Goal: Complete application form

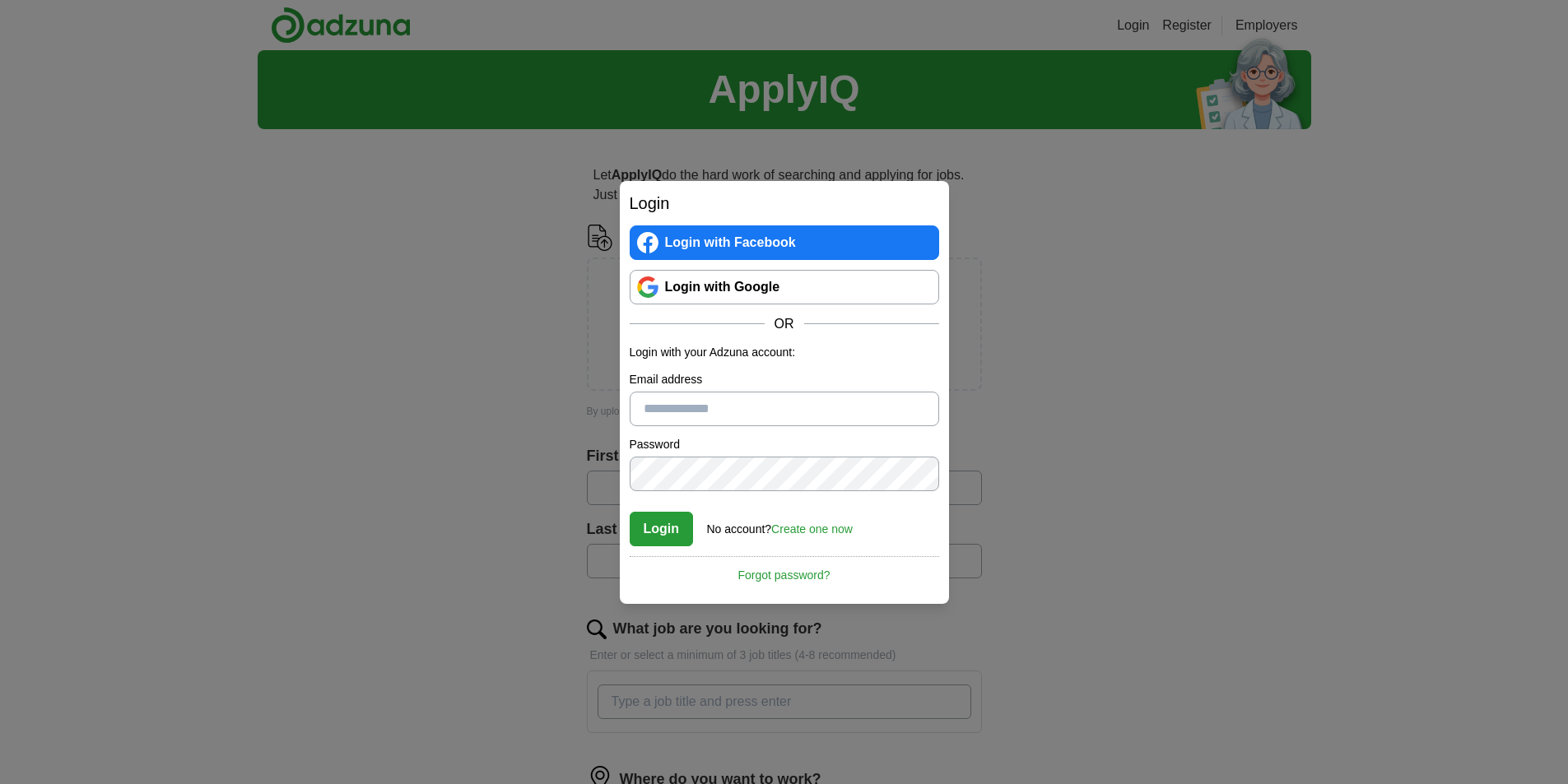
click at [777, 292] on link "Login with Google" at bounding box center [784, 286] width 309 height 35
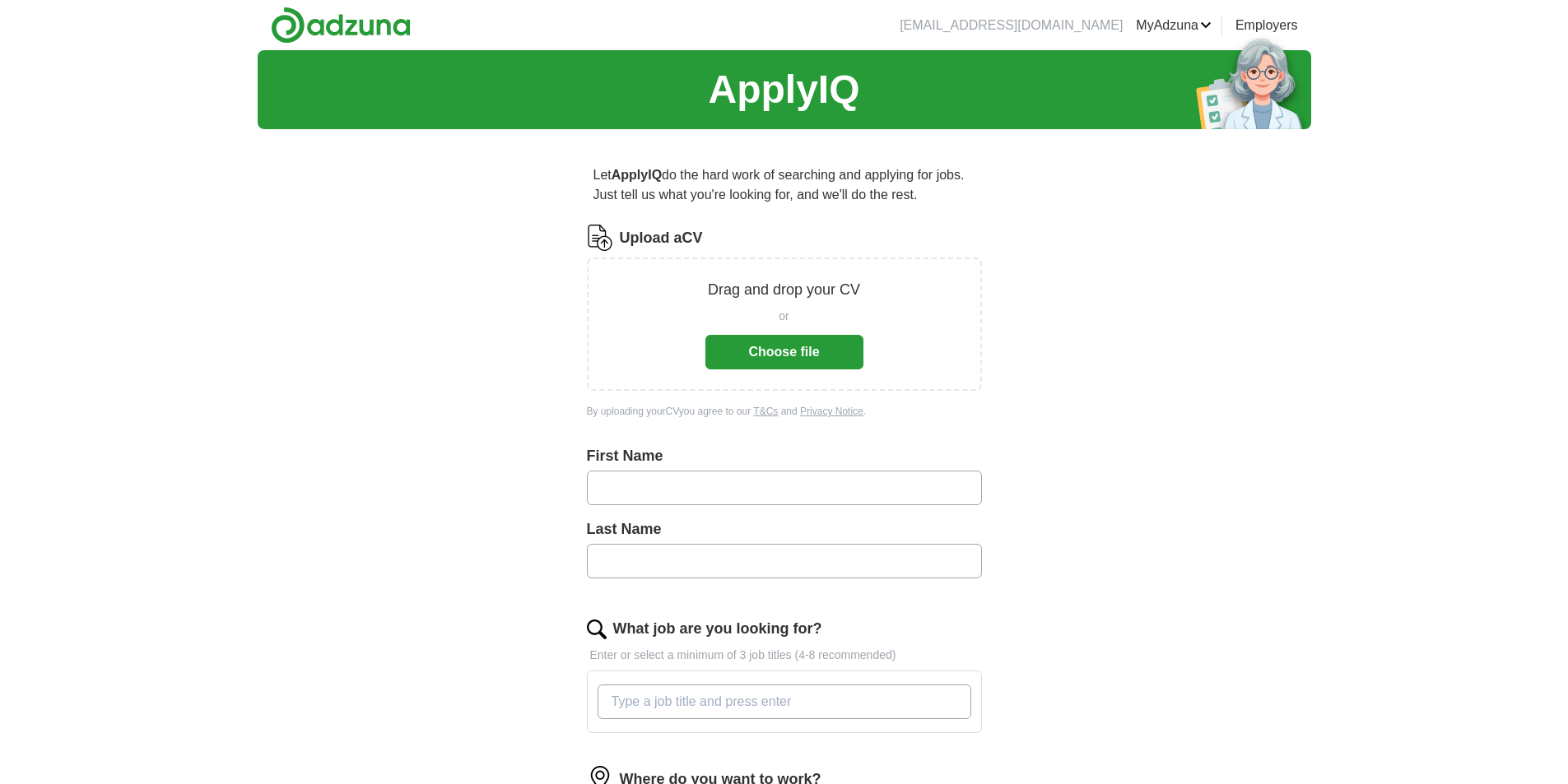
click at [821, 349] on button "Choose file" at bounding box center [784, 352] width 158 height 35
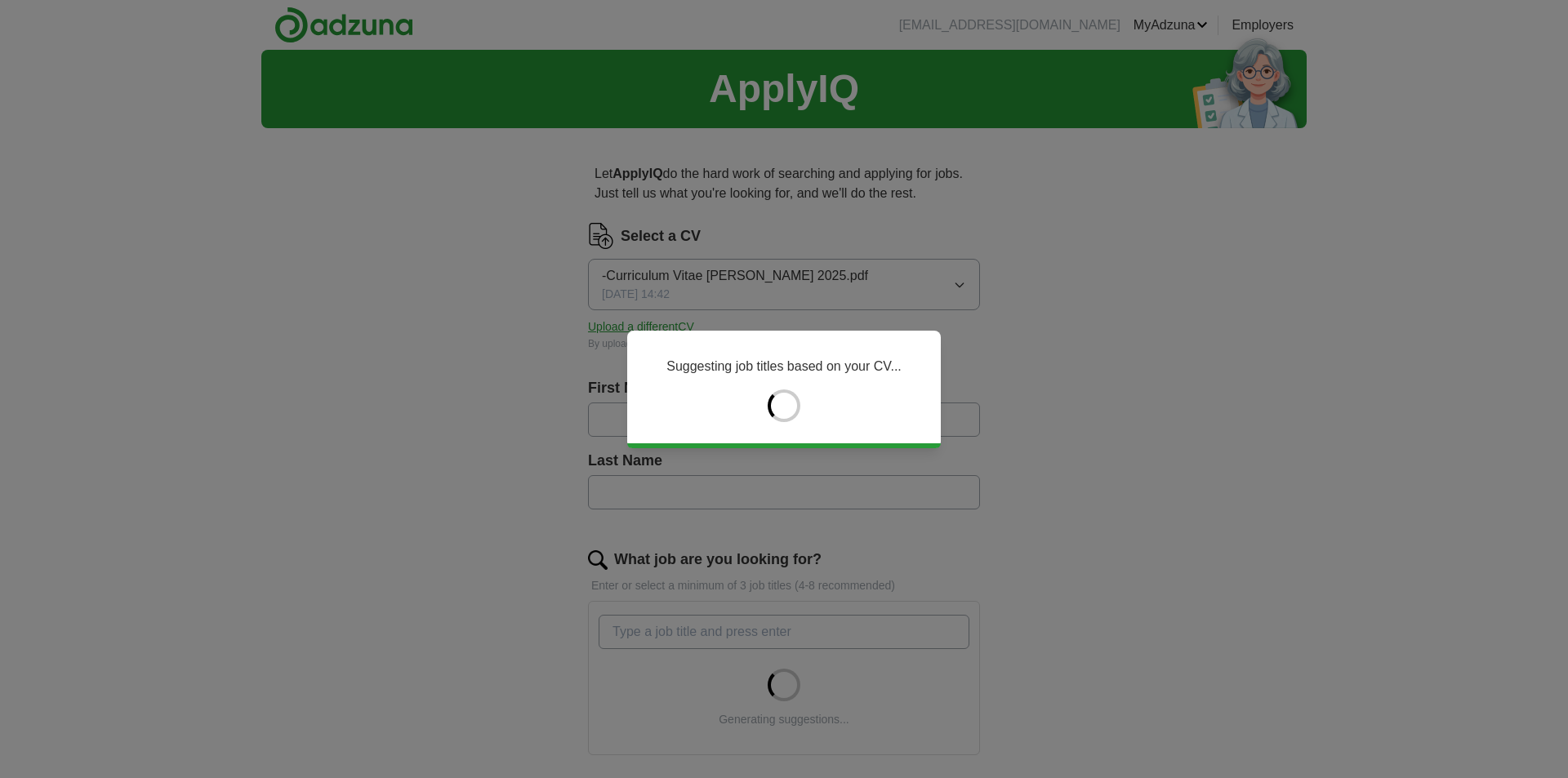
type input "******"
type input "********"
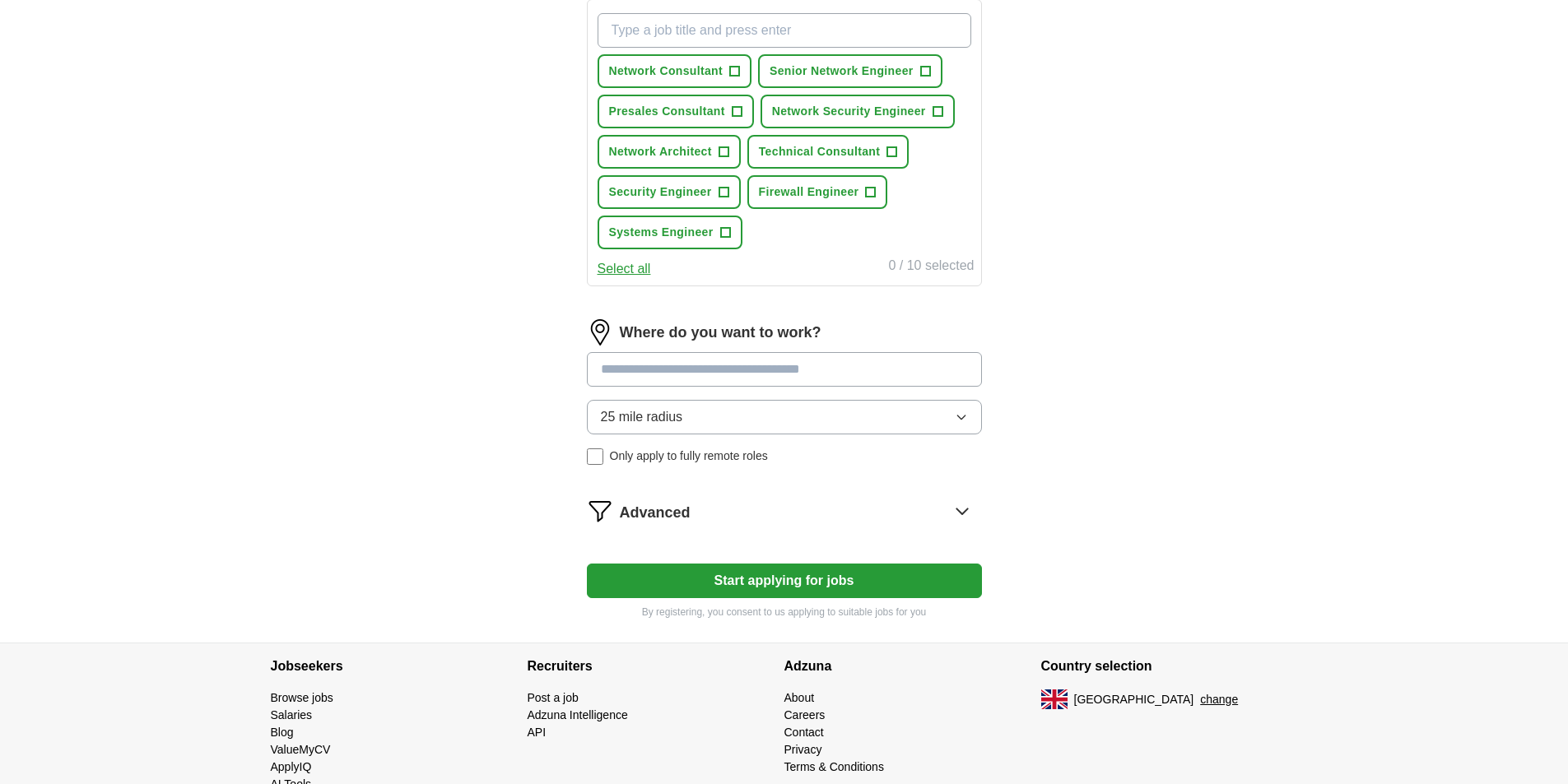
scroll to position [649, 0]
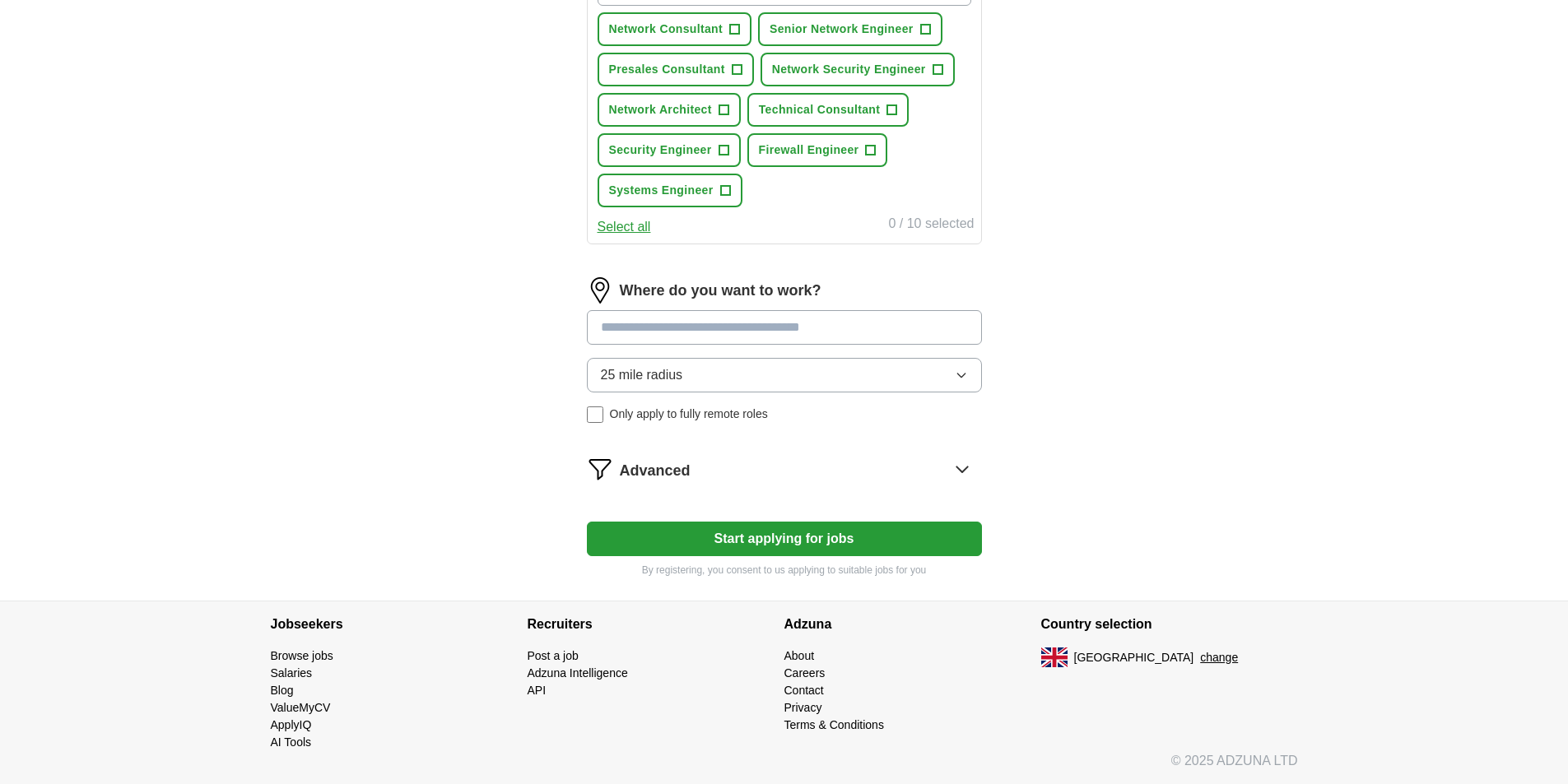
click at [734, 326] on input at bounding box center [784, 327] width 395 height 35
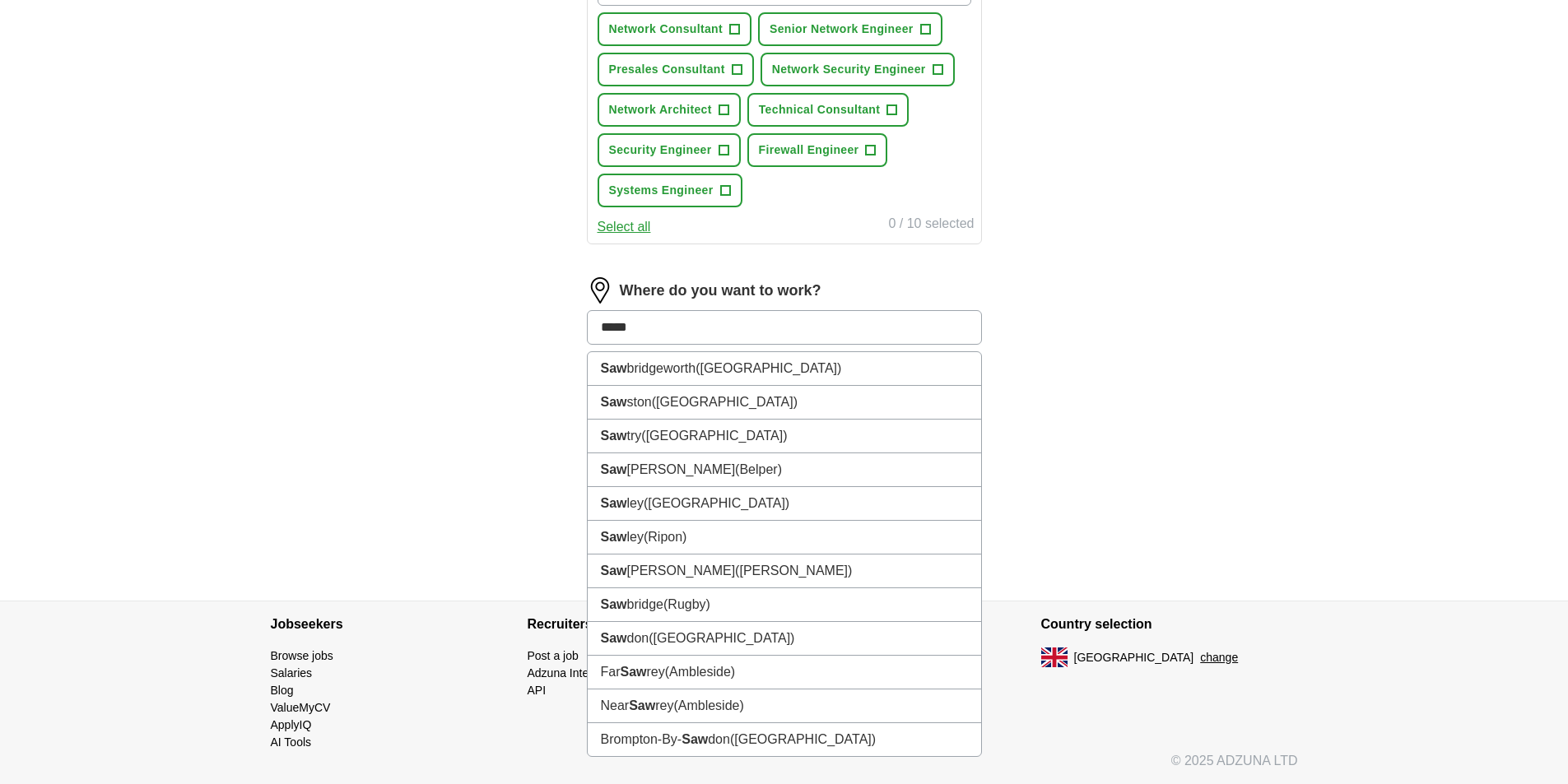
type input "******"
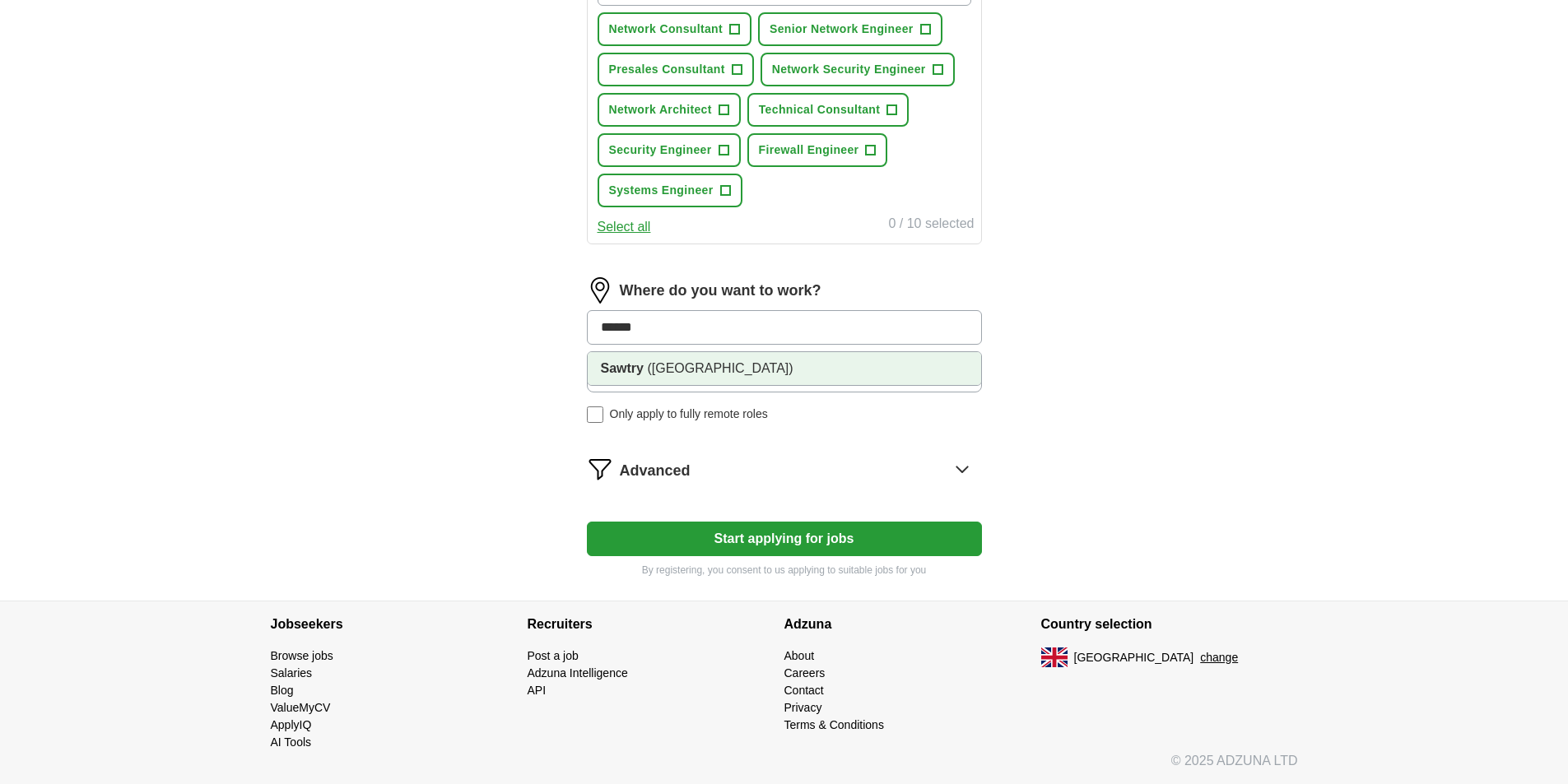
click at [768, 363] on li "Sawtry (Huntingdon)" at bounding box center [784, 368] width 393 height 33
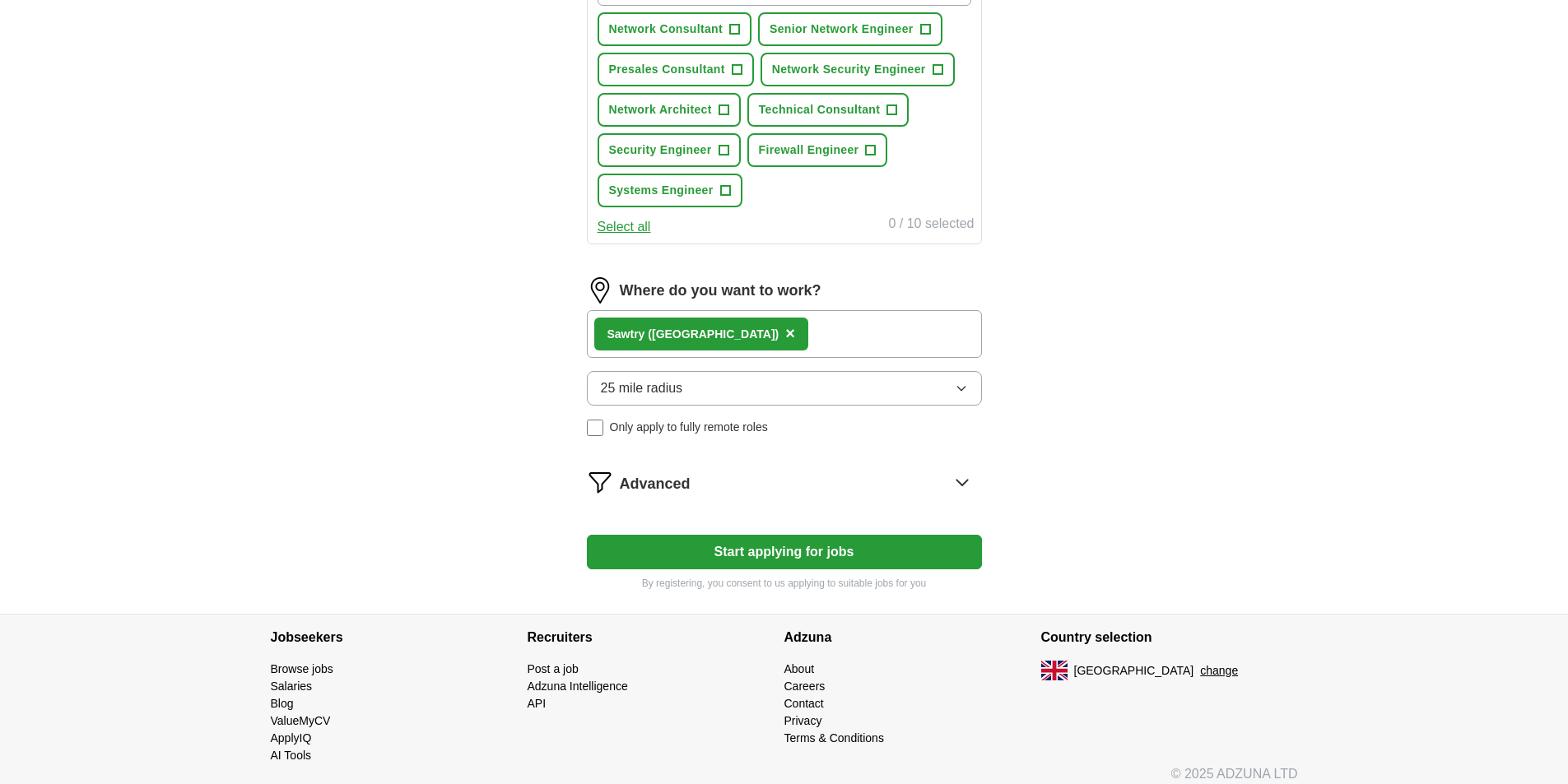
click at [763, 386] on button "25 mile radius" at bounding box center [784, 388] width 395 height 35
click at [1099, 383] on div "ApplyIQ Let ApplyIQ do the hard work of searching and applying for jobs. Just t…" at bounding box center [784, 8] width 1054 height 1213
click at [966, 482] on icon at bounding box center [961, 483] width 11 height 6
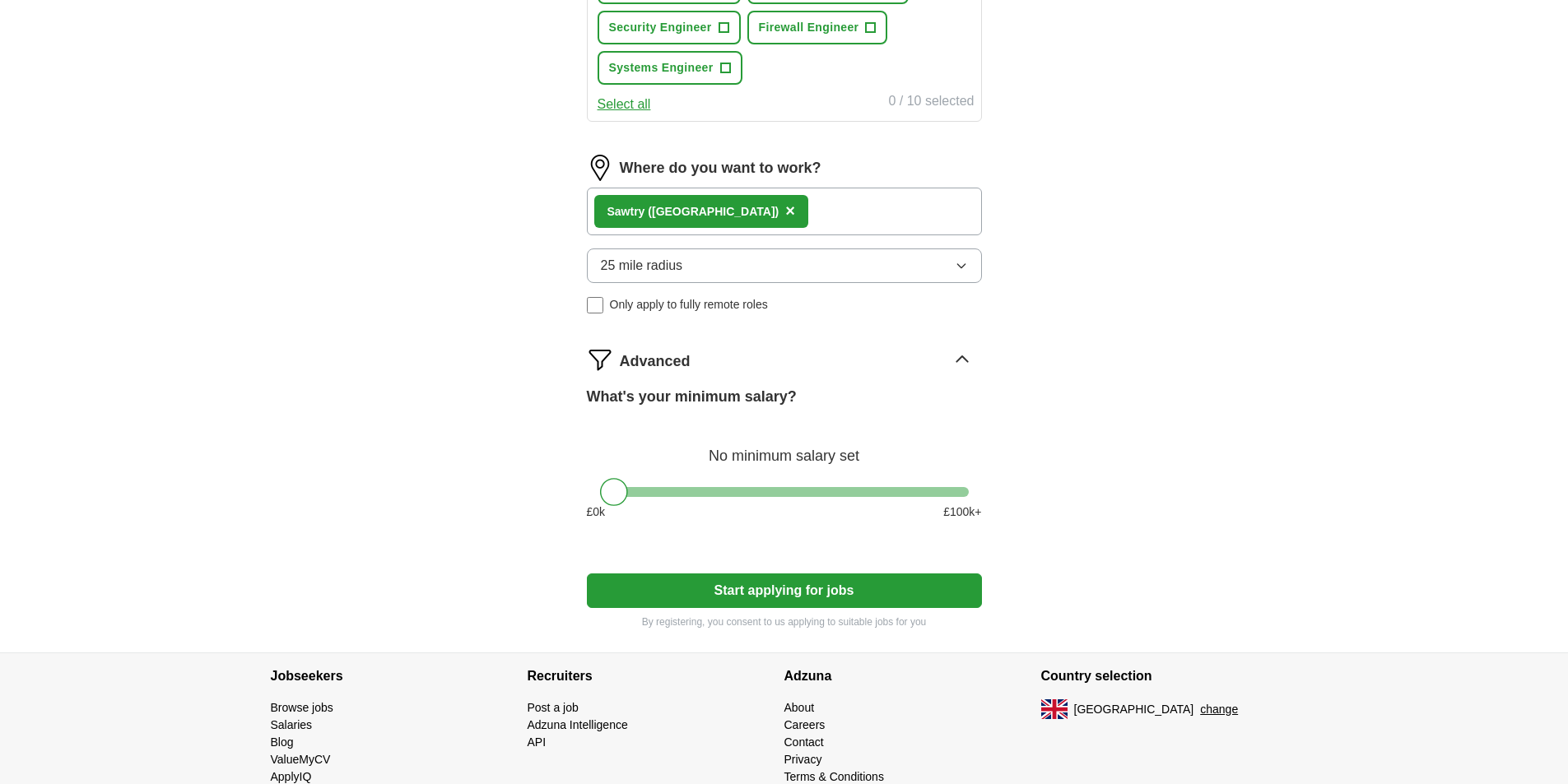
scroll to position [813, 0]
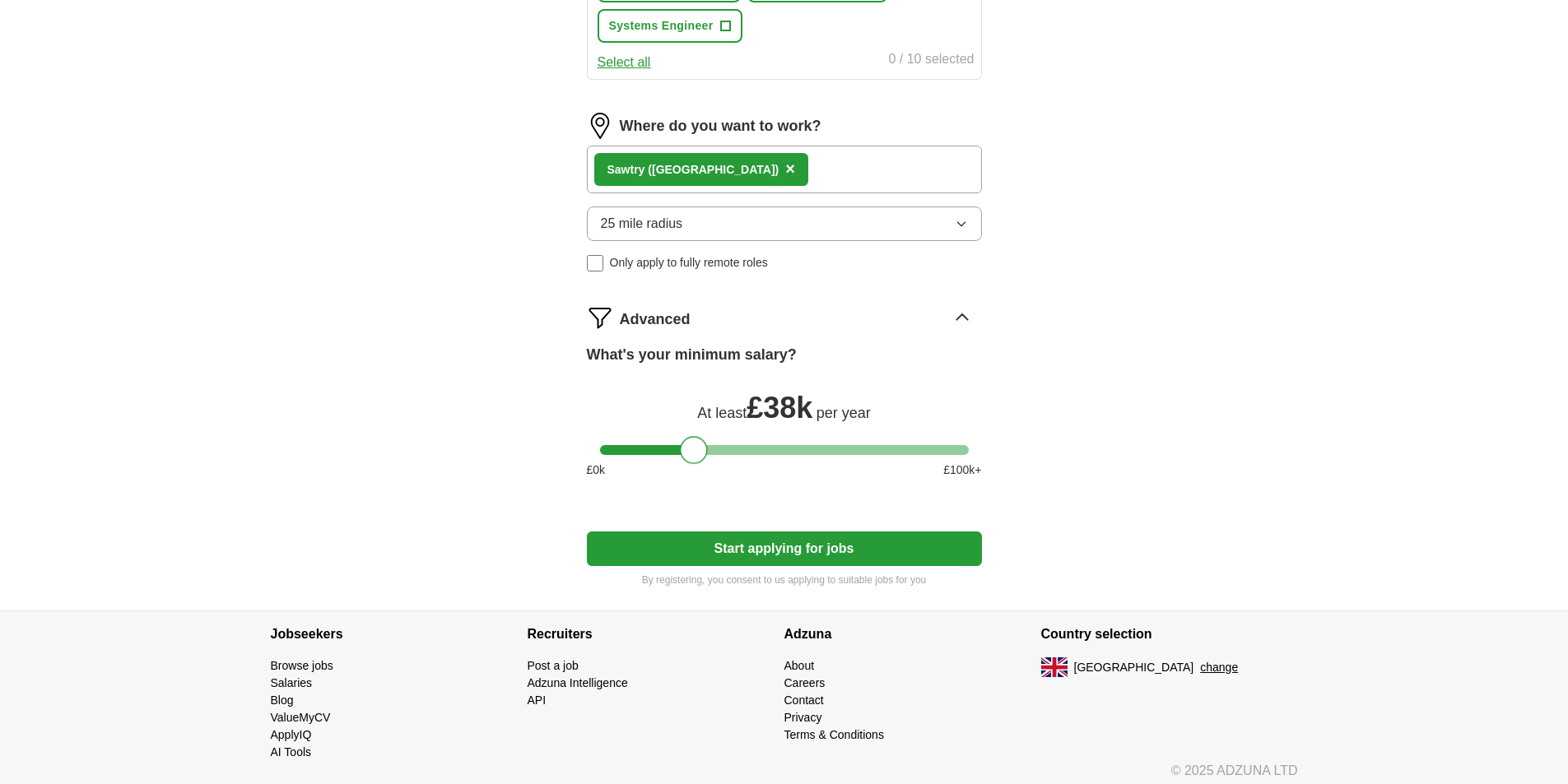
drag, startPoint x: 621, startPoint y: 447, endPoint x: 702, endPoint y: 477, distance: 86.4
click at [702, 477] on div "What's your minimum salary? At least £ 38k per year £ 0 k £ 100 k+" at bounding box center [784, 418] width 395 height 148
click at [696, 450] on div at bounding box center [689, 450] width 28 height 28
click at [788, 554] on button "Start applying for jobs" at bounding box center [784, 548] width 395 height 35
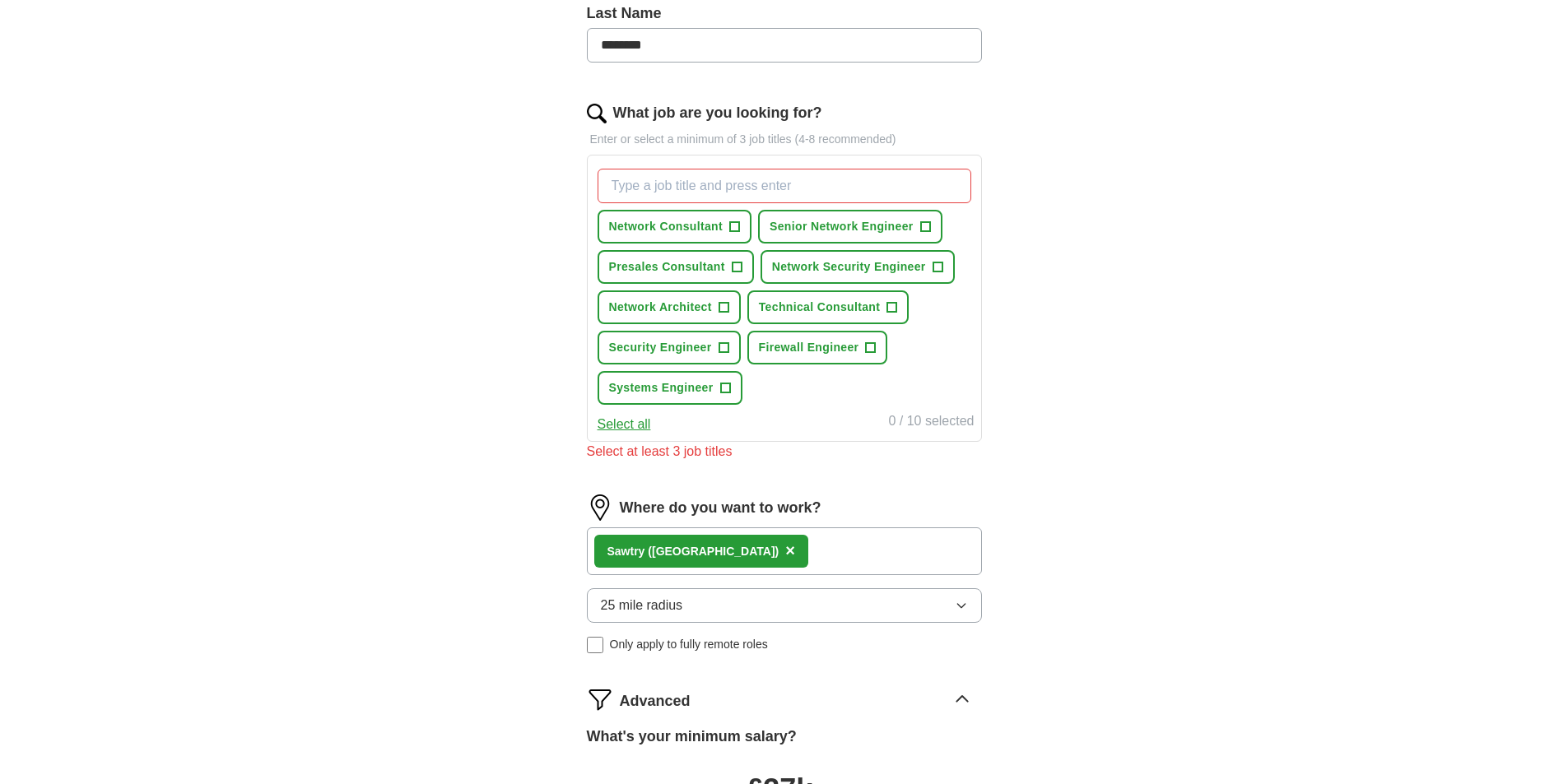
scroll to position [237, 0]
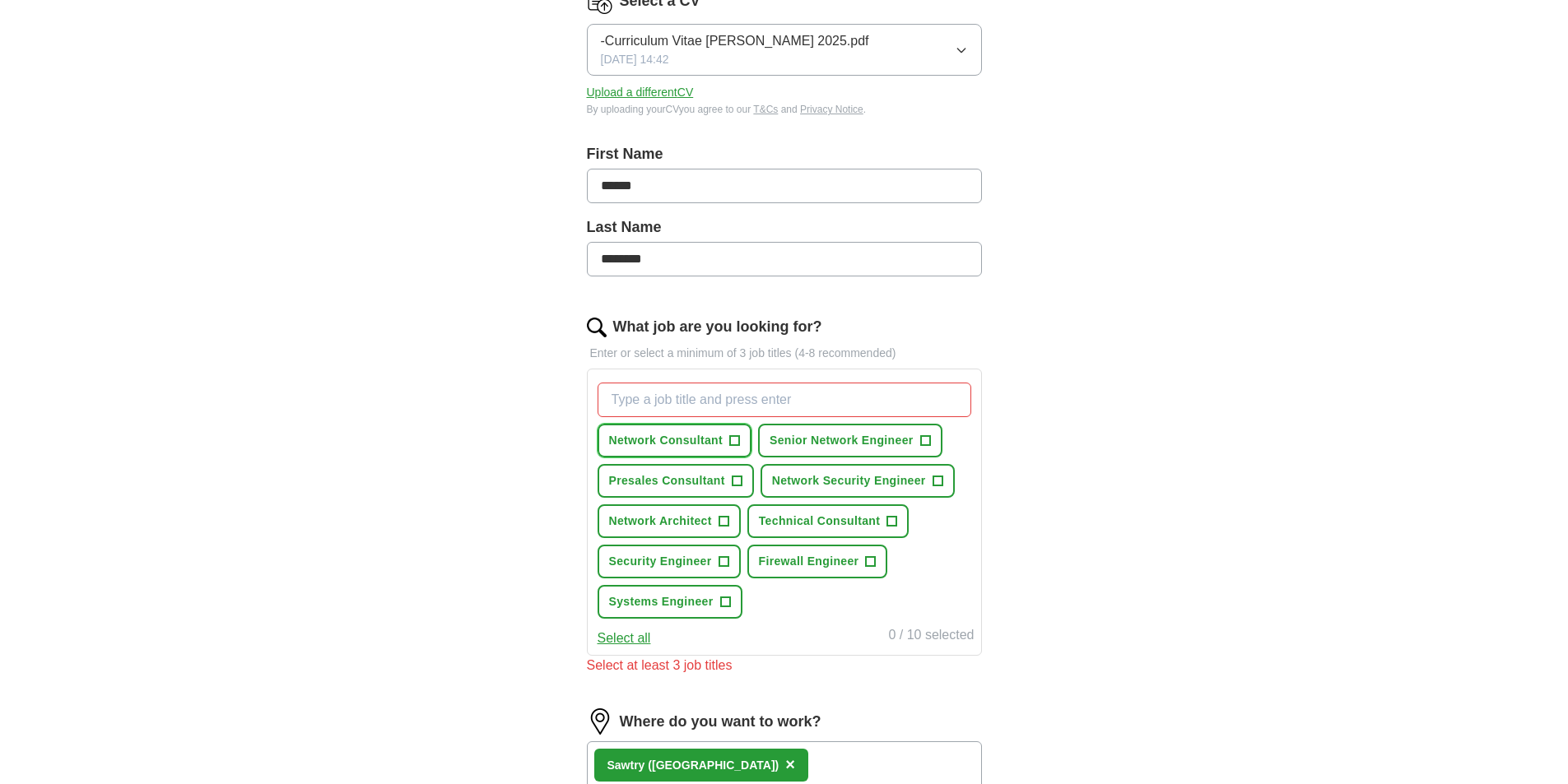
click at [737, 439] on span "+" at bounding box center [735, 440] width 10 height 13
click at [936, 478] on span "+" at bounding box center [937, 481] width 10 height 13
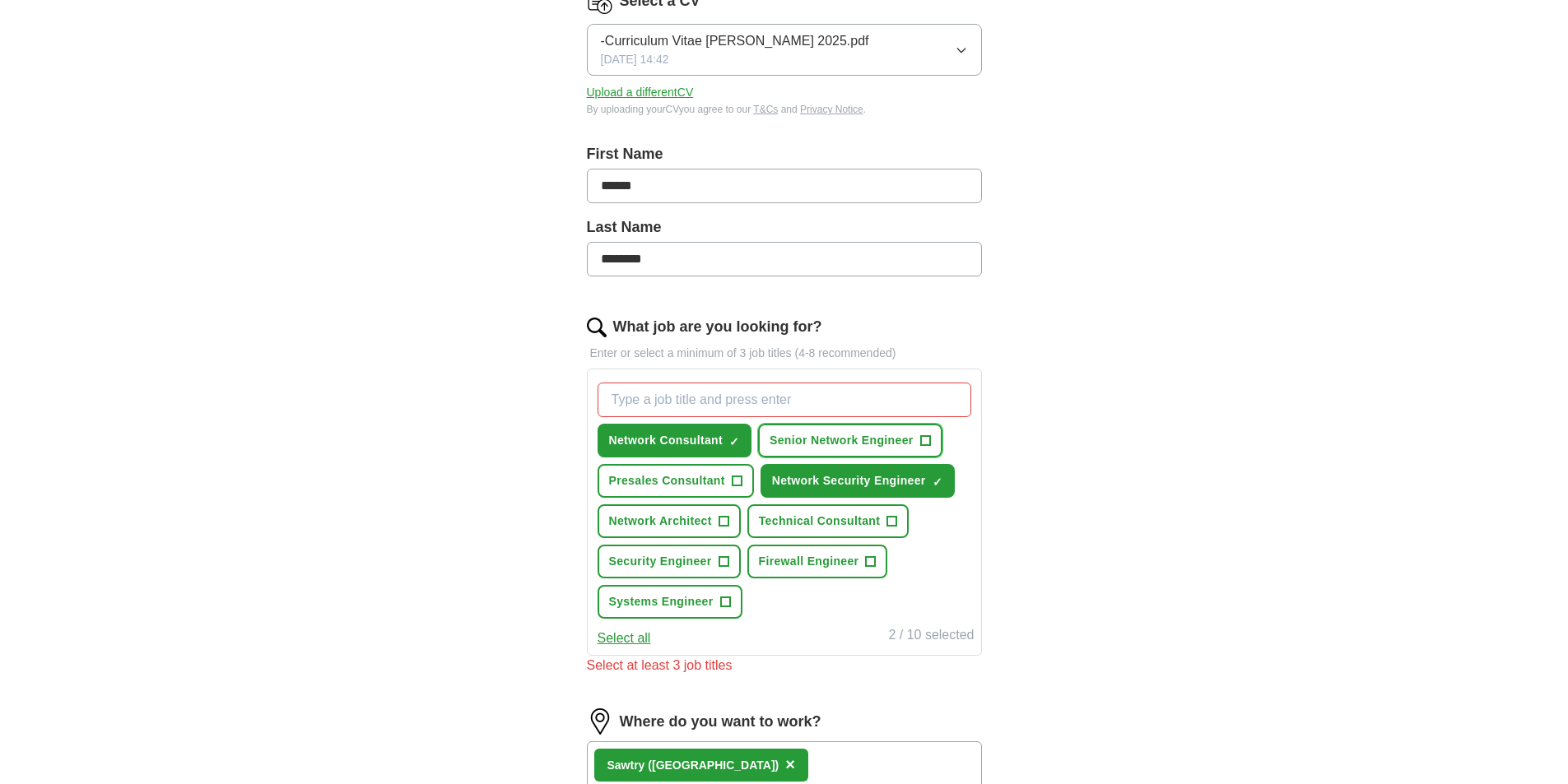
click at [923, 440] on span "+" at bounding box center [925, 440] width 10 height 13
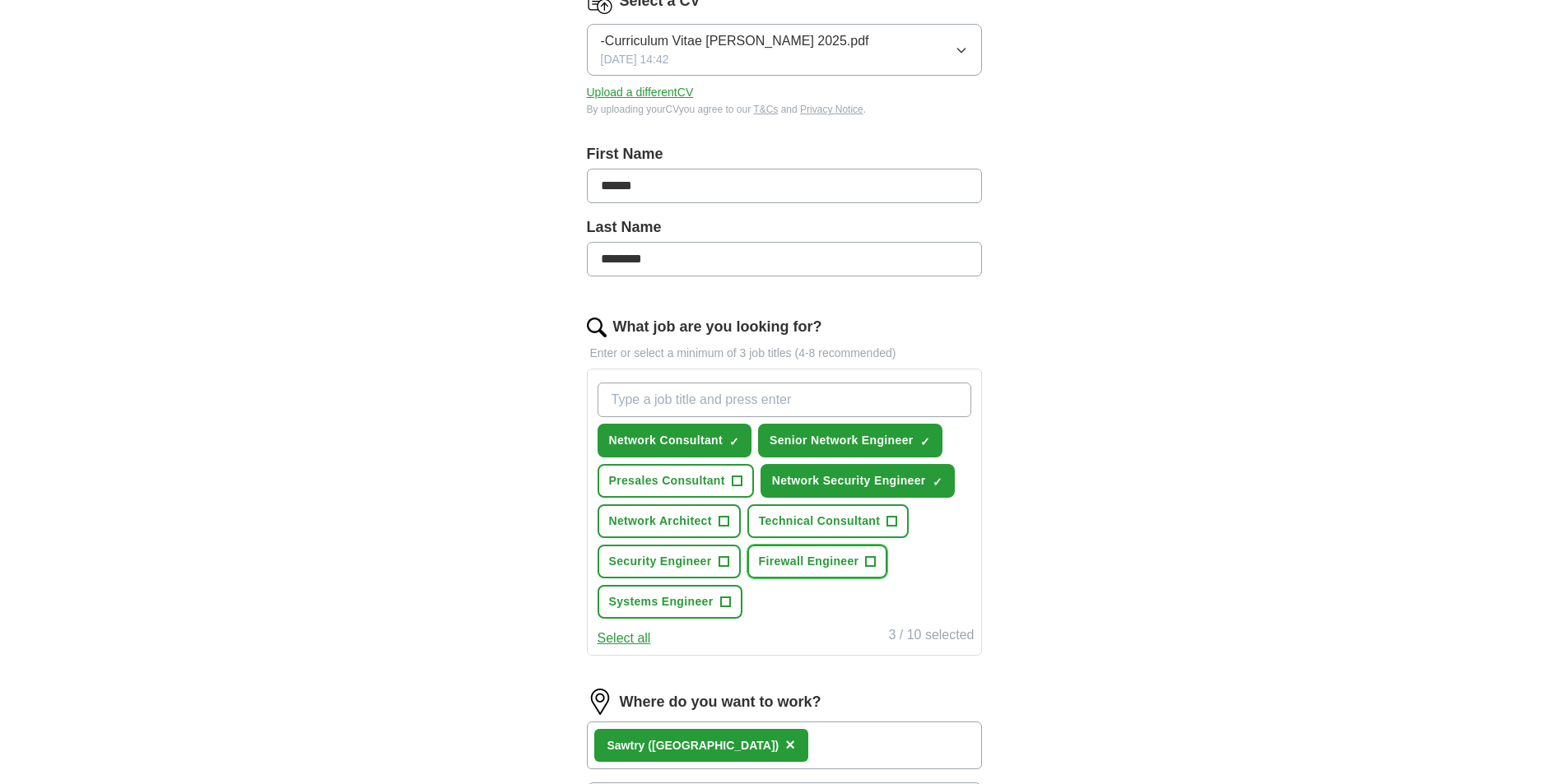
click at [875, 563] on span "+" at bounding box center [871, 562] width 10 height 13
click at [738, 482] on span "+" at bounding box center [737, 481] width 10 height 13
click at [724, 606] on span "+" at bounding box center [725, 601] width 10 height 13
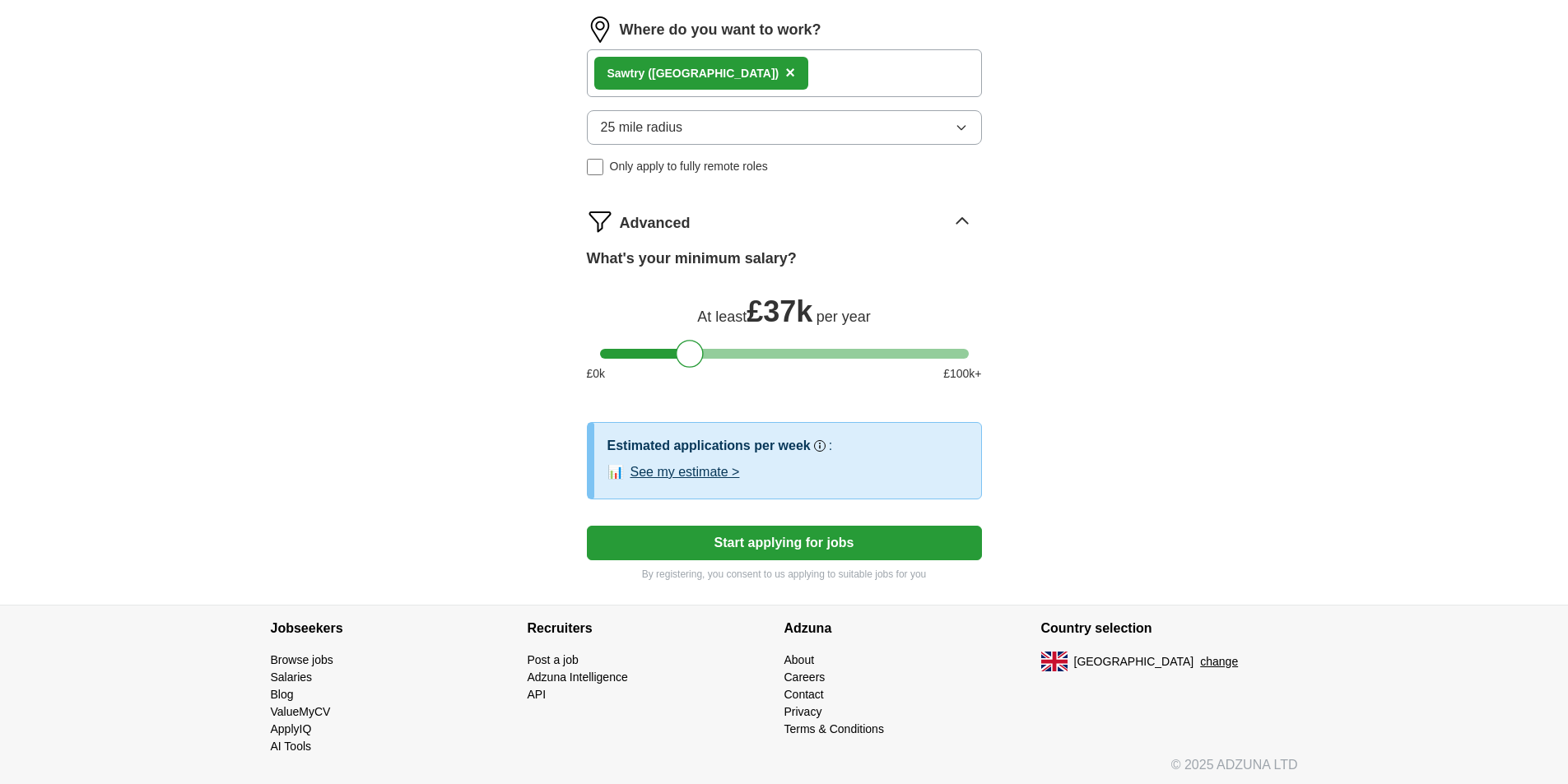
scroll to position [913, 0]
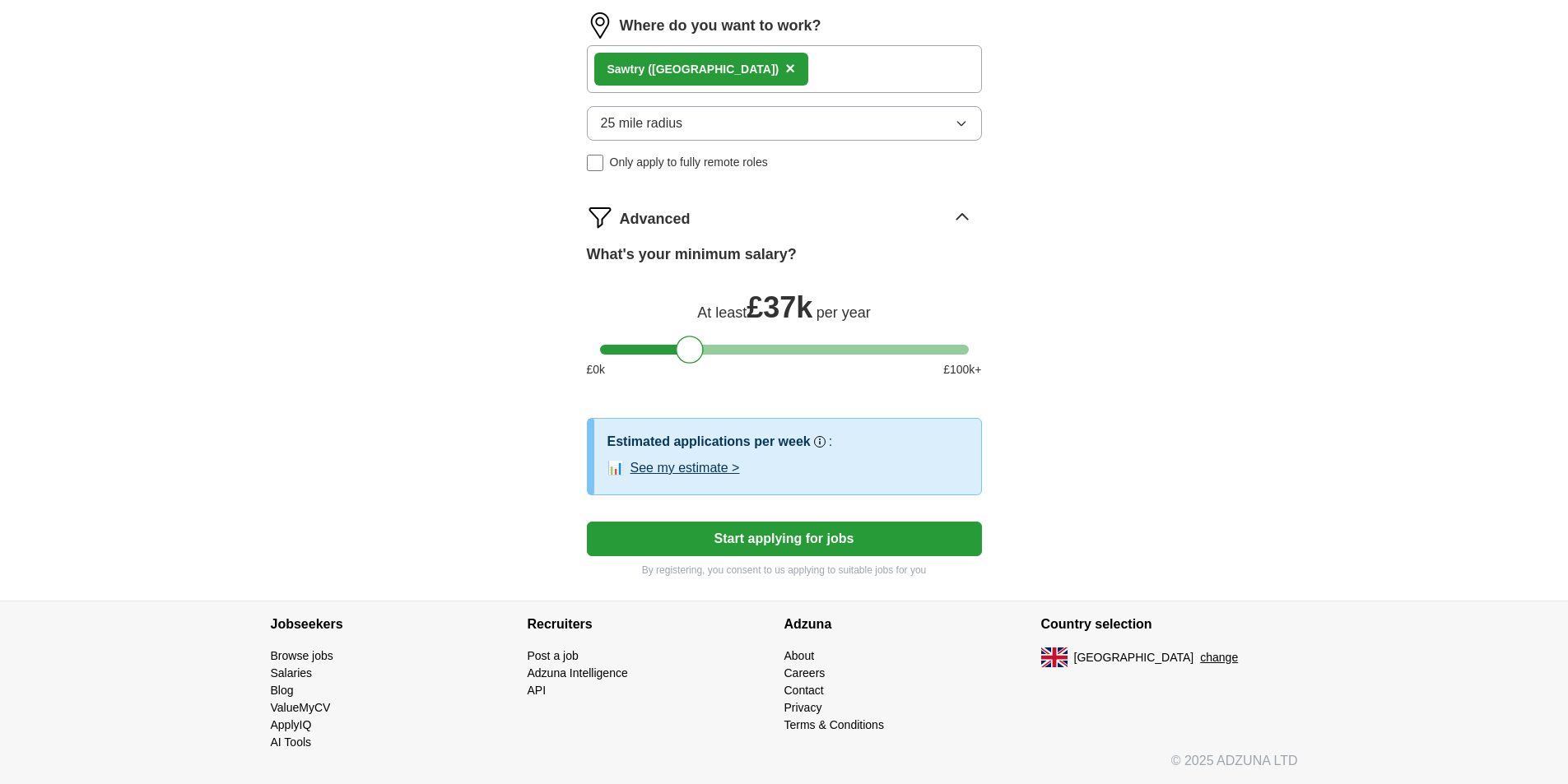
click at [861, 538] on button "Start applying for jobs" at bounding box center [784, 538] width 395 height 35
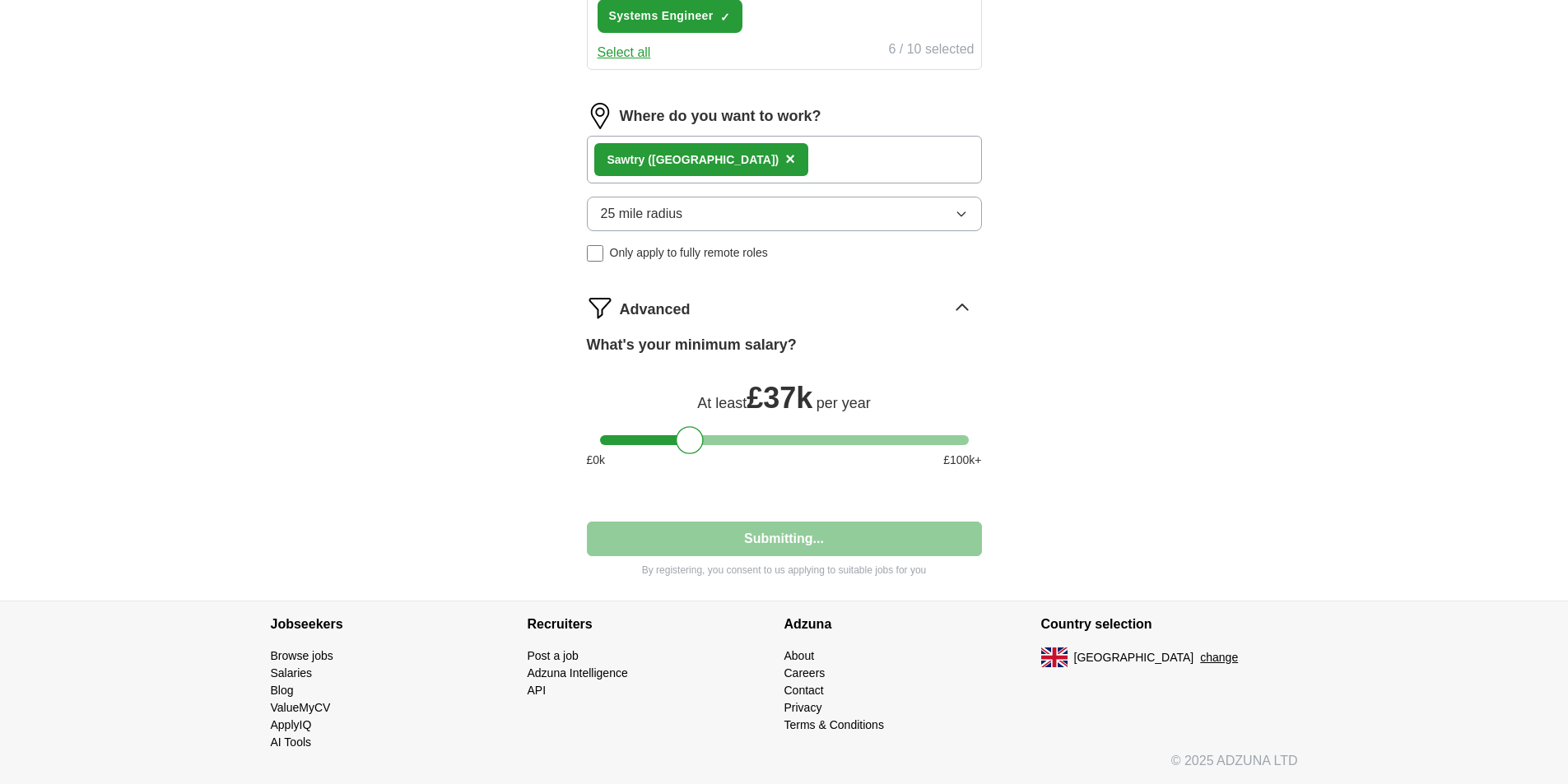
scroll to position [823, 0]
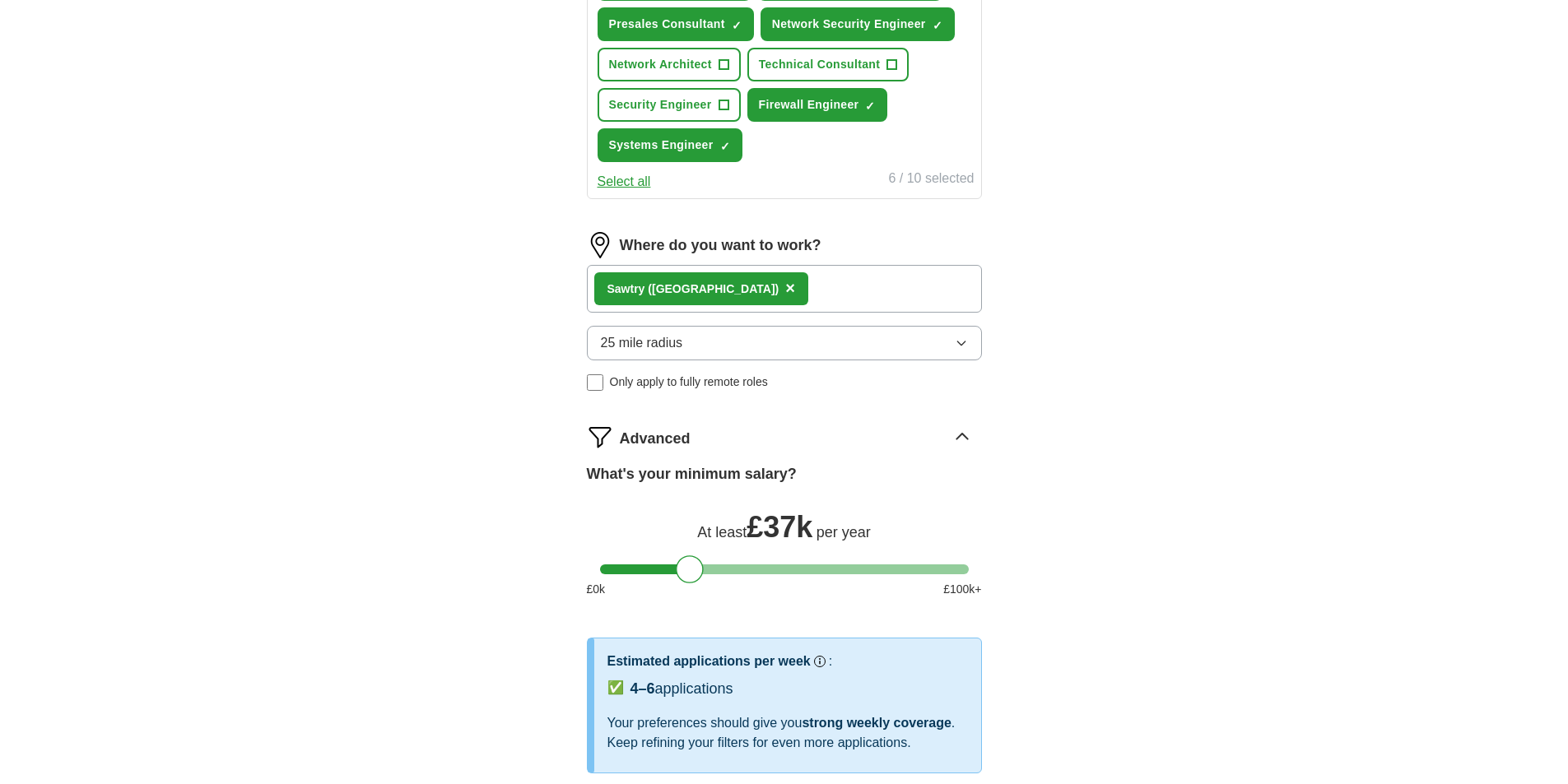
select select "**"
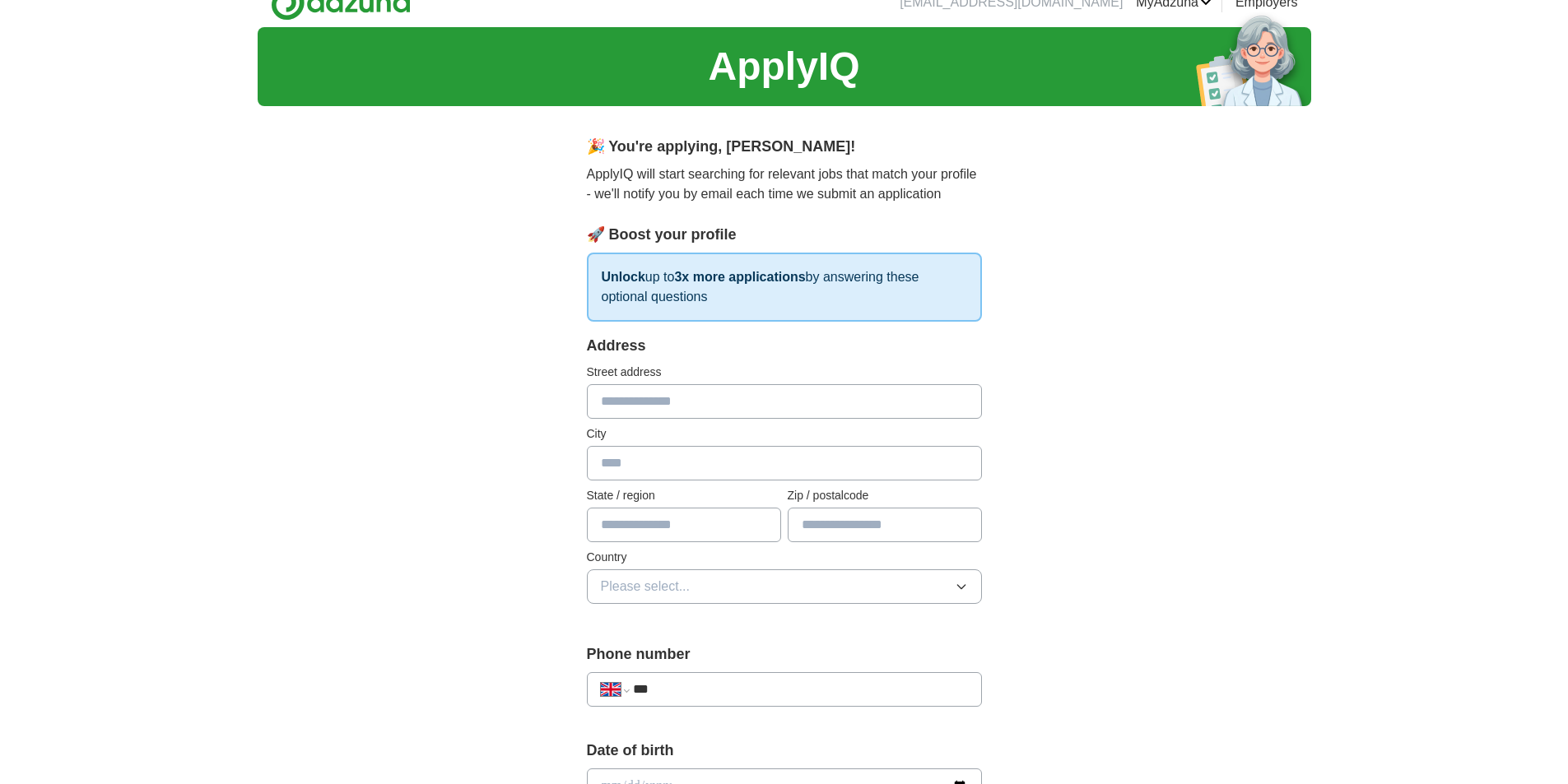
scroll to position [0, 0]
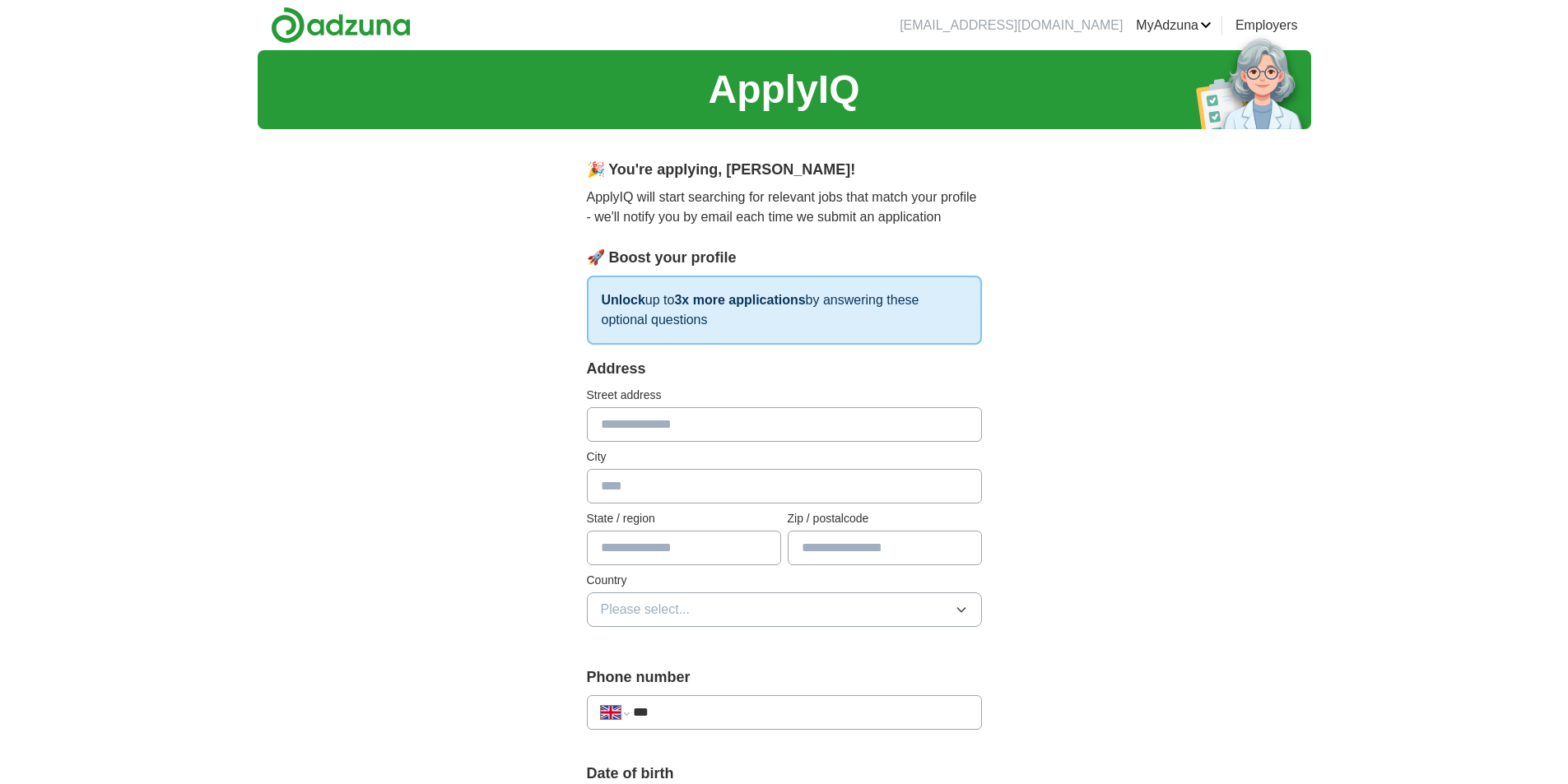
click at [675, 423] on input "text" at bounding box center [784, 425] width 395 height 35
type input "**********"
type input "******"
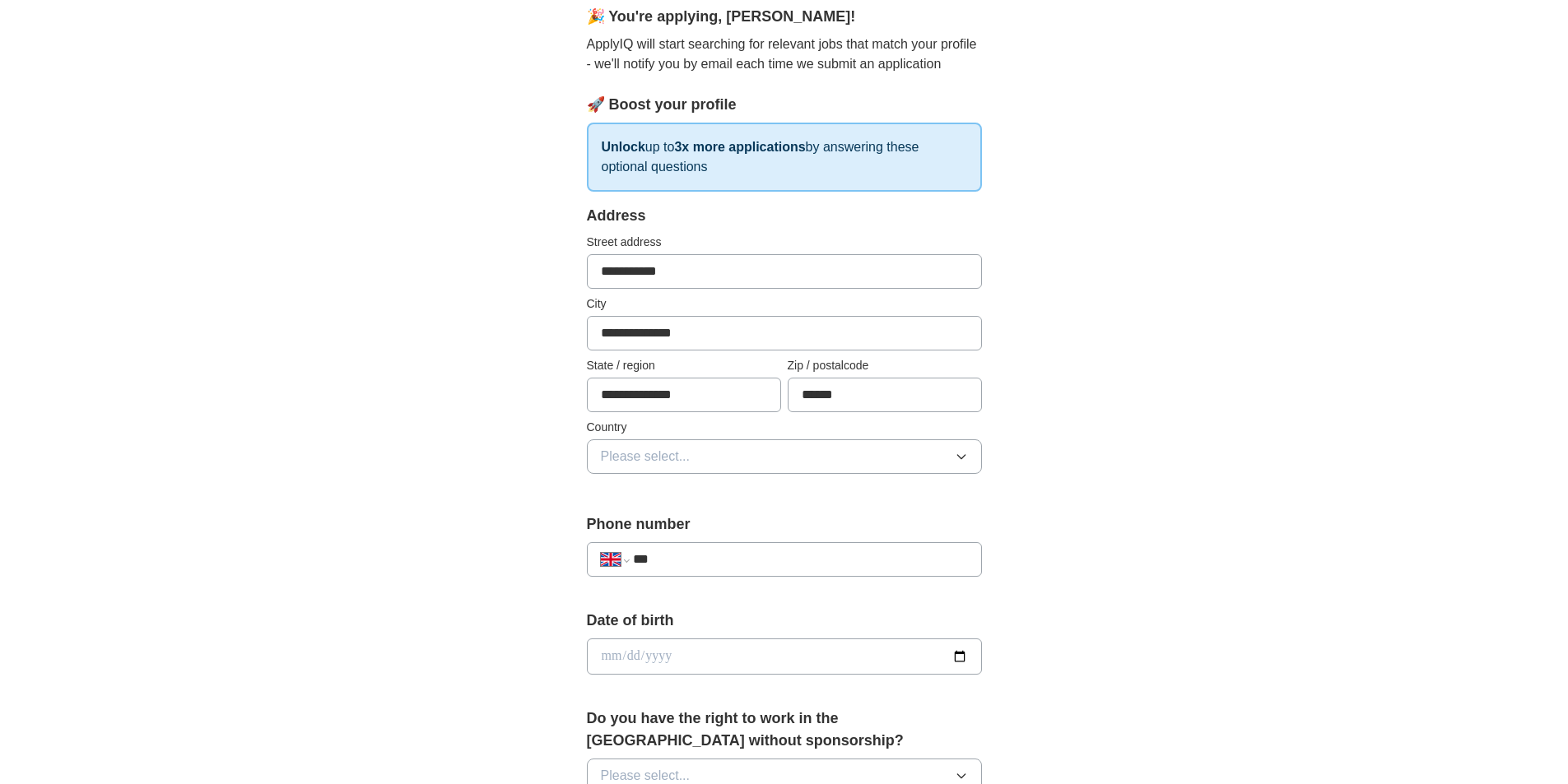
scroll to position [165, 0]
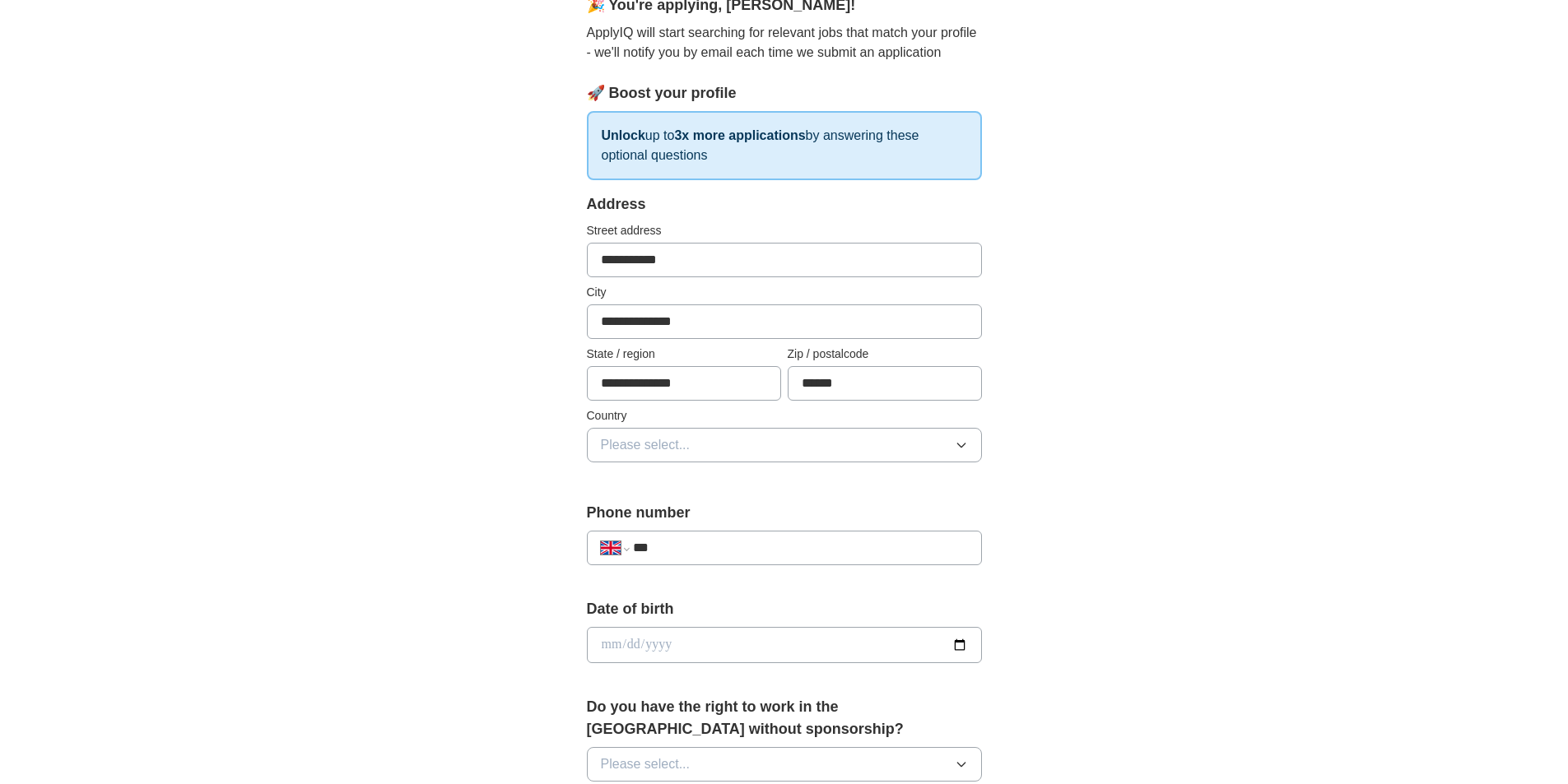
click at [841, 452] on button "Please select..." at bounding box center [784, 444] width 395 height 35
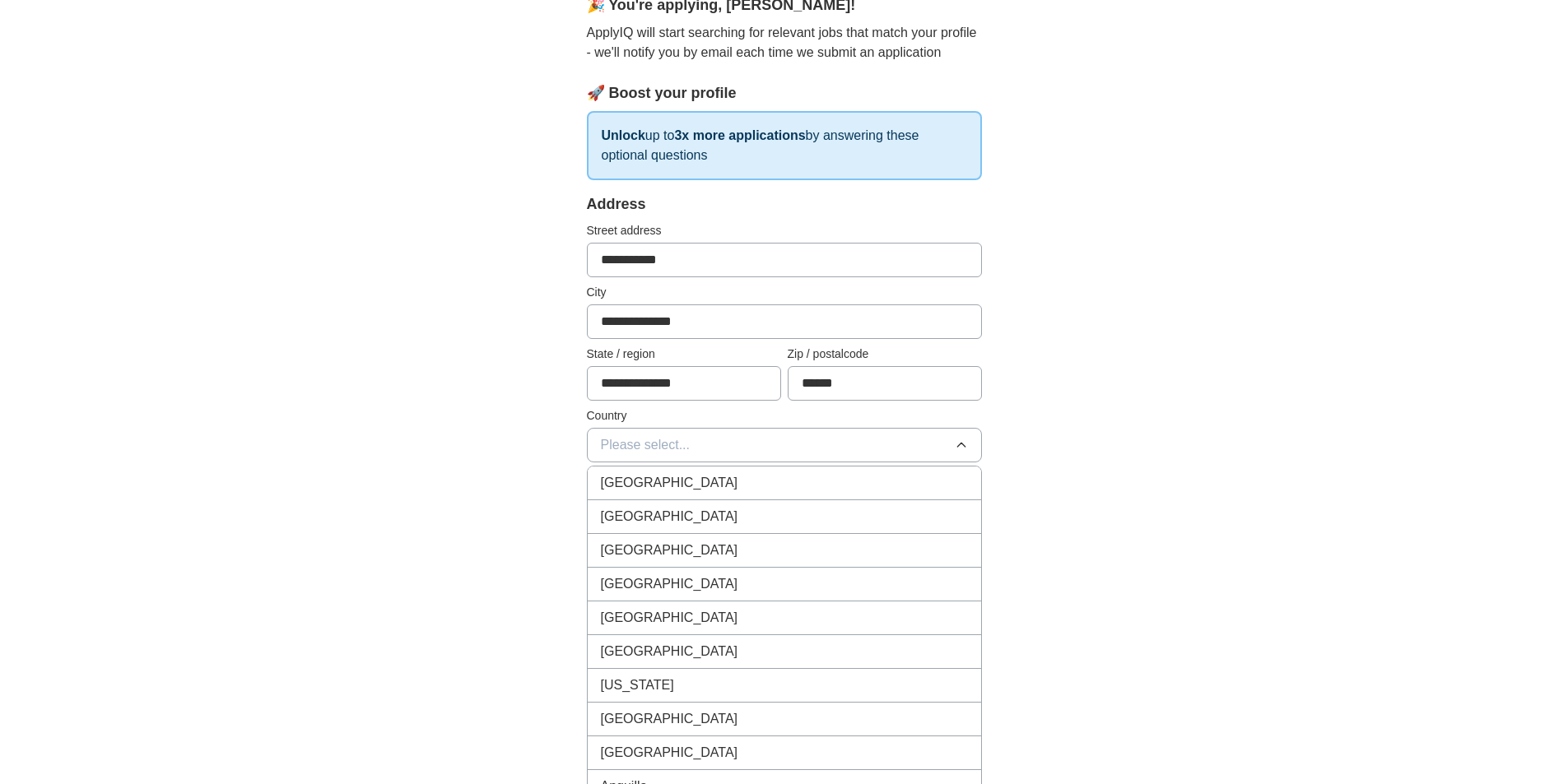
click at [816, 487] on div "[GEOGRAPHIC_DATA]" at bounding box center [784, 483] width 367 height 20
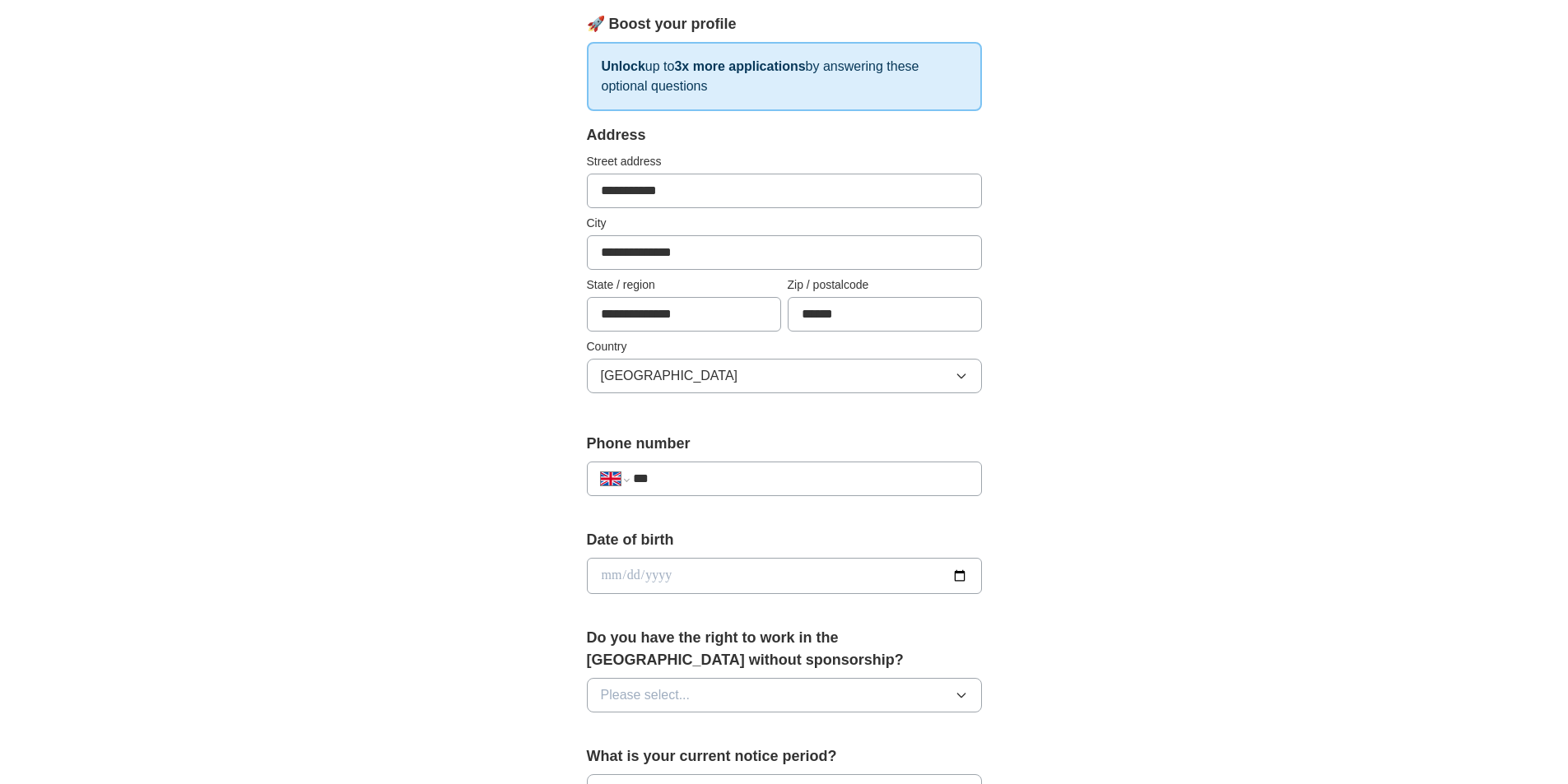
scroll to position [329, 0]
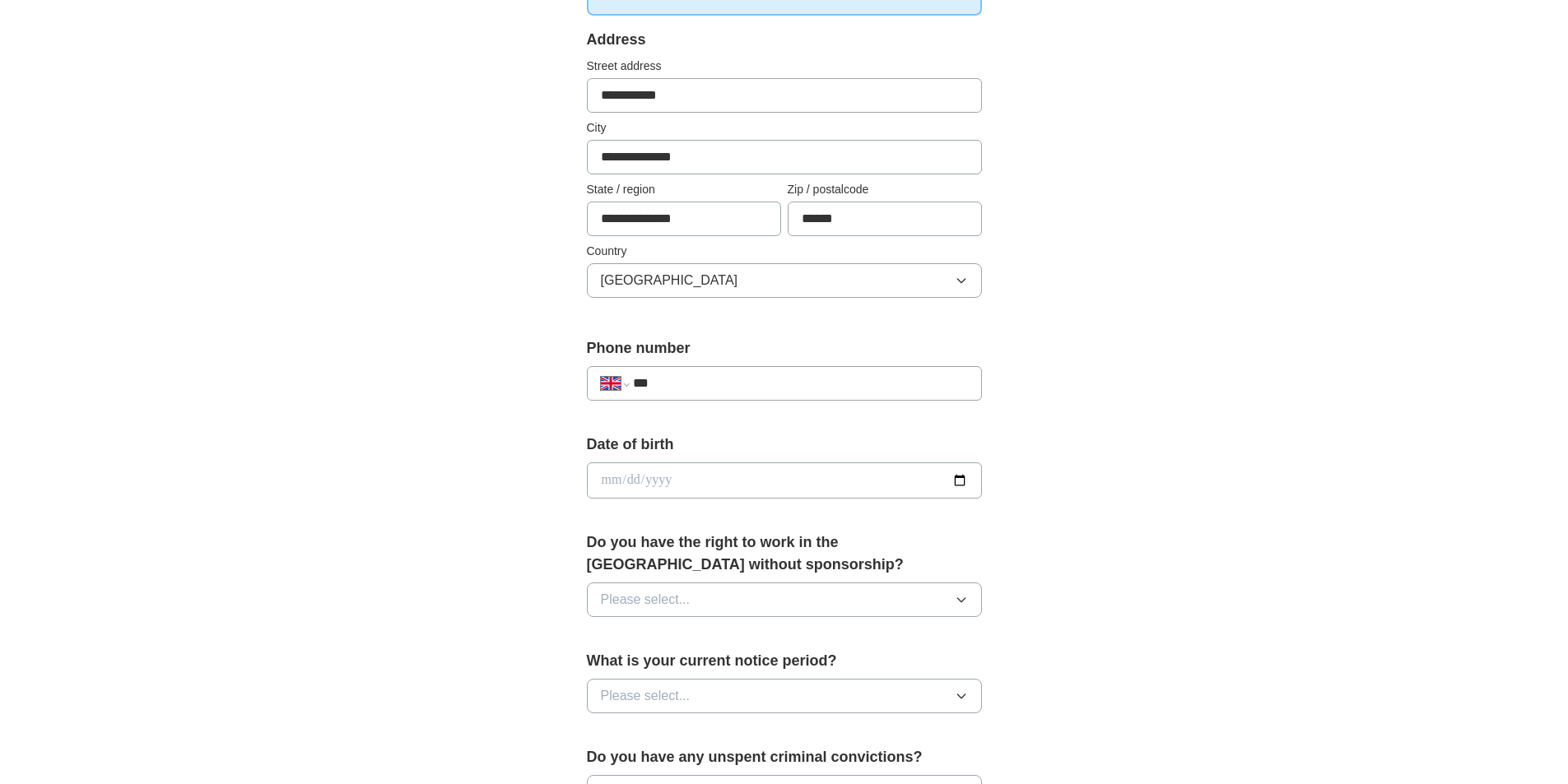
click at [796, 388] on input "***" at bounding box center [800, 383] width 334 height 20
type input "**********"
click at [843, 479] on input "date" at bounding box center [784, 480] width 395 height 37
type input "**********"
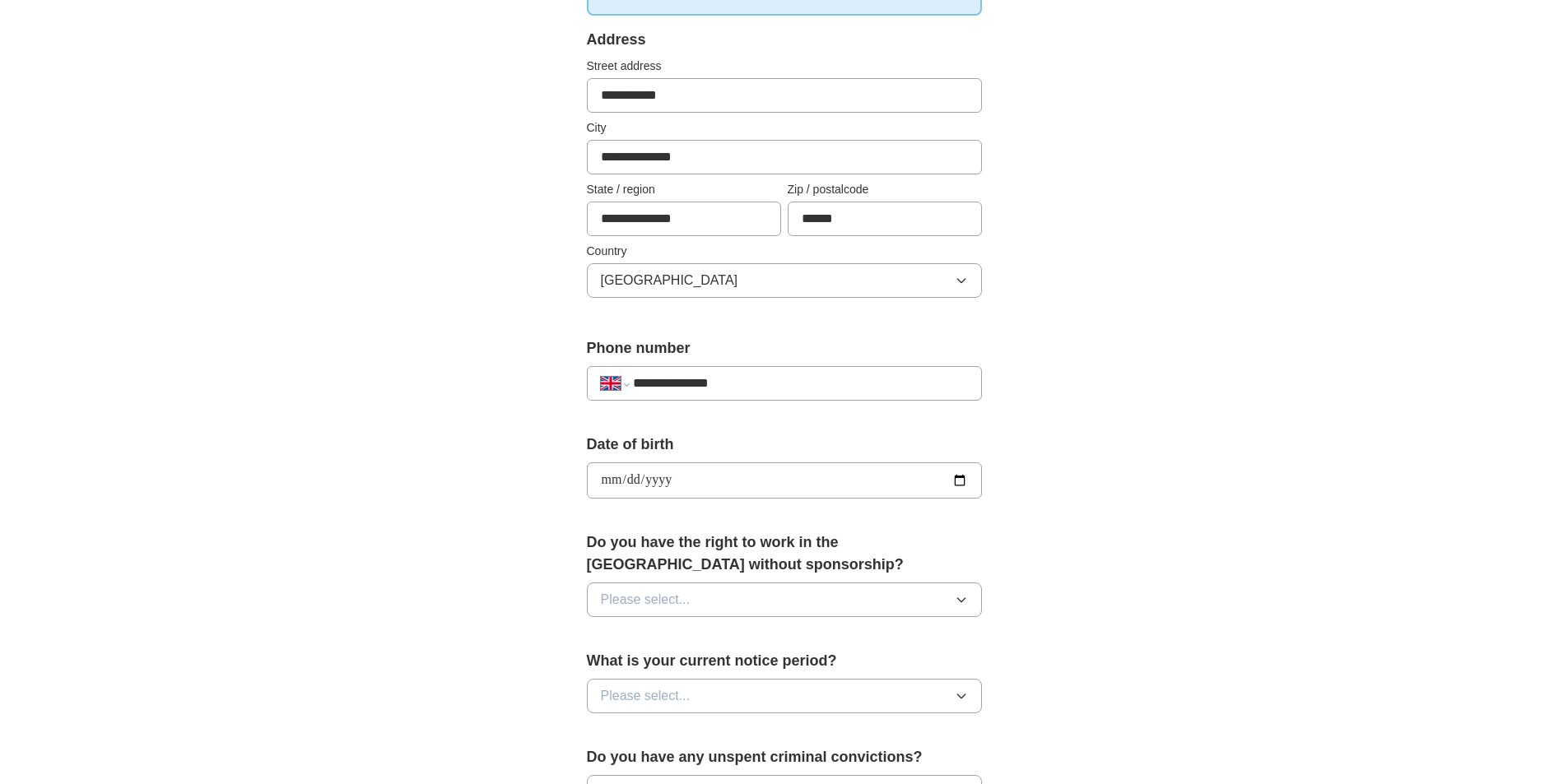
click at [871, 591] on button "Please select..." at bounding box center [784, 599] width 395 height 35
click at [719, 623] on li "Yes" at bounding box center [784, 638] width 393 height 34
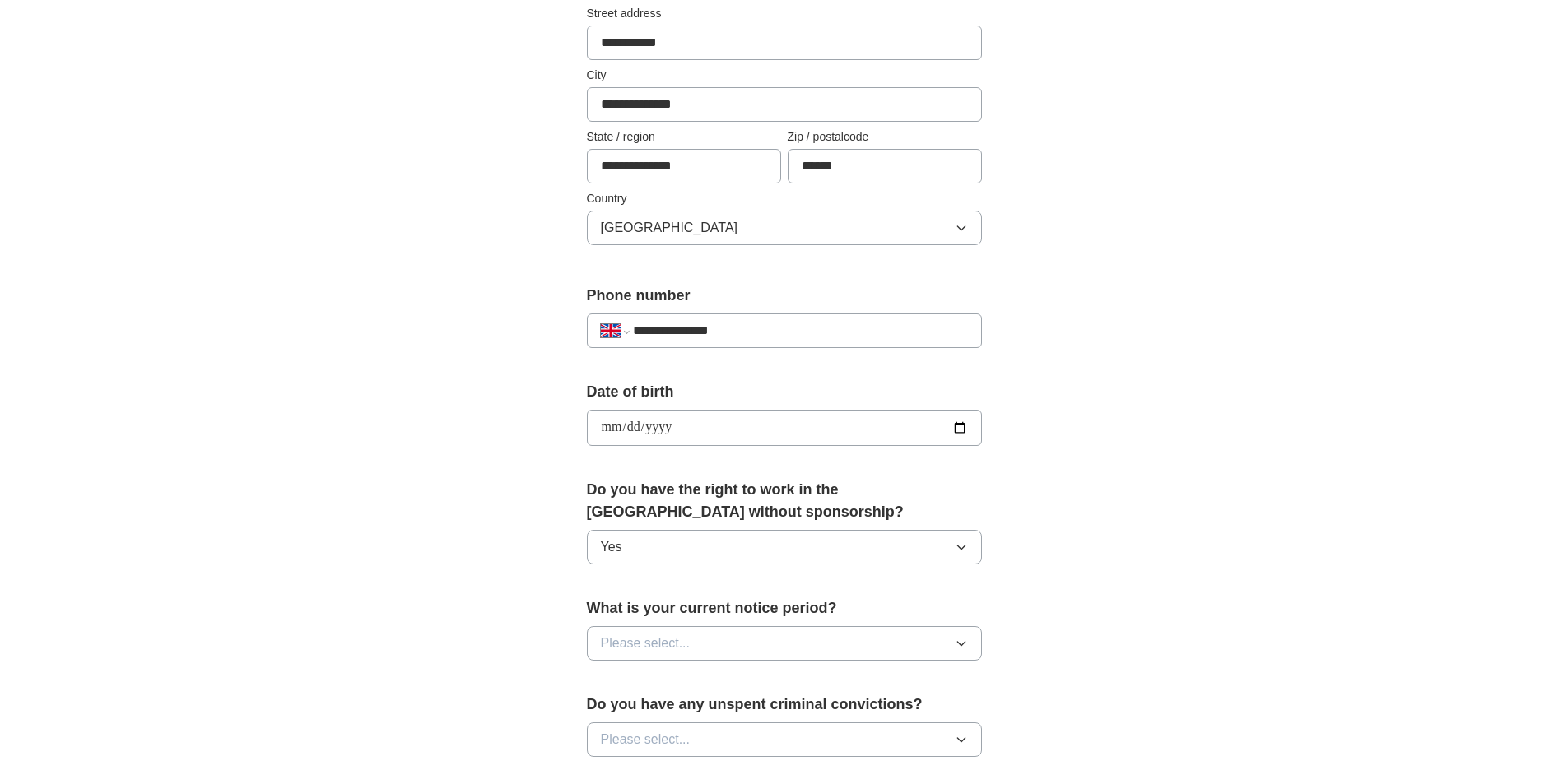
scroll to position [494, 0]
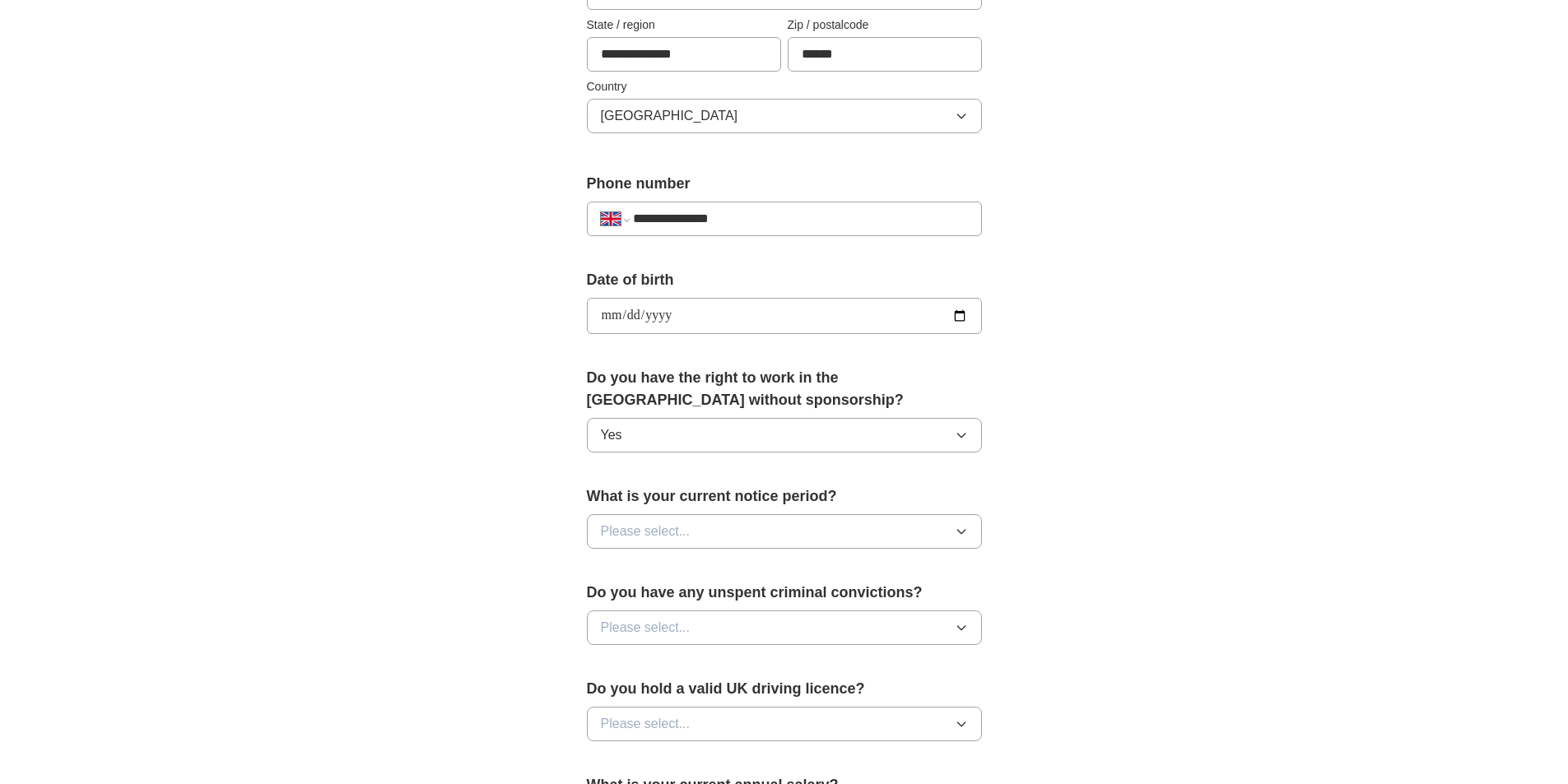
click at [730, 536] on button "Please select..." at bounding box center [784, 531] width 395 height 35
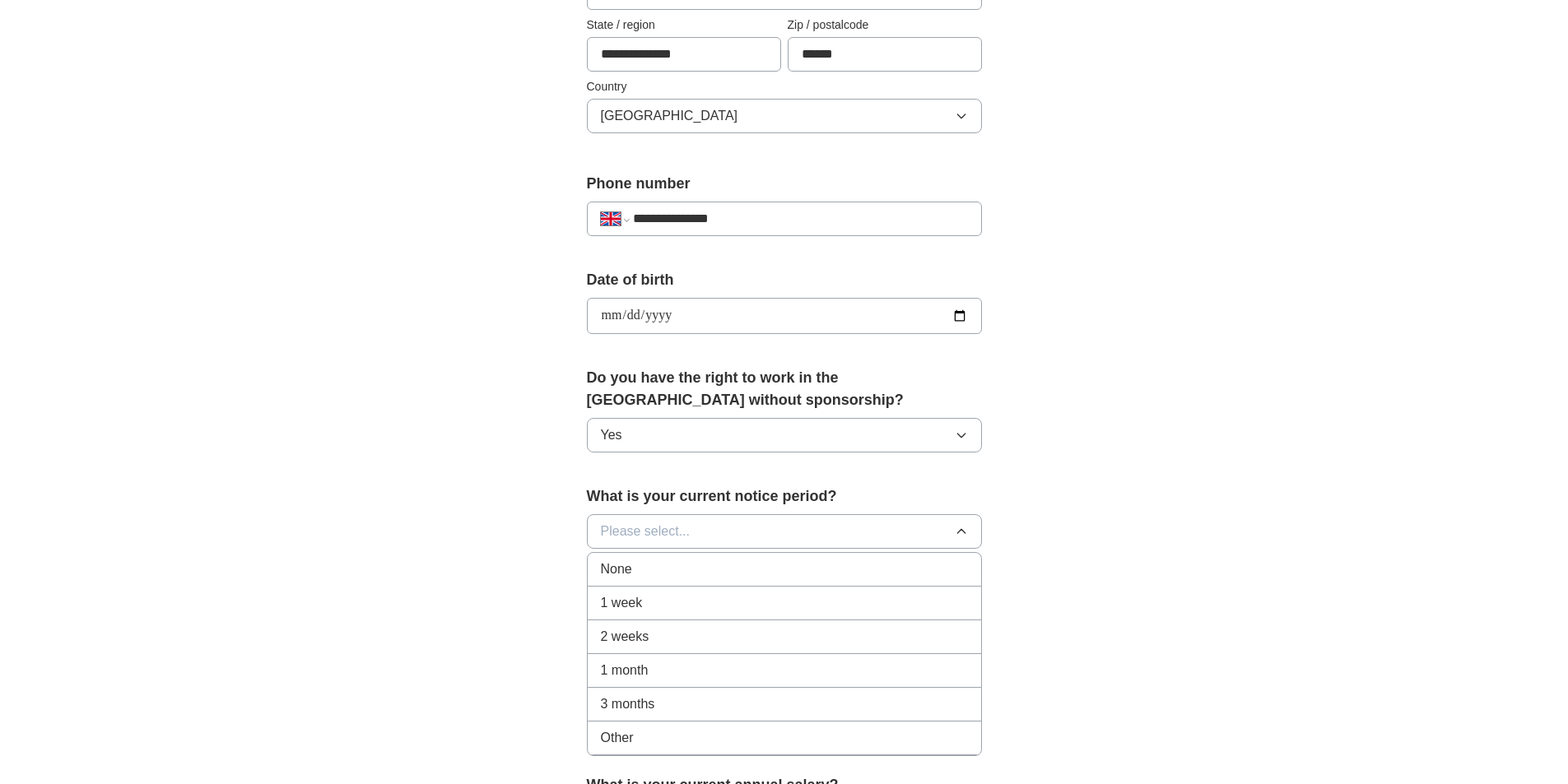
click at [670, 577] on div "None" at bounding box center [784, 570] width 367 height 20
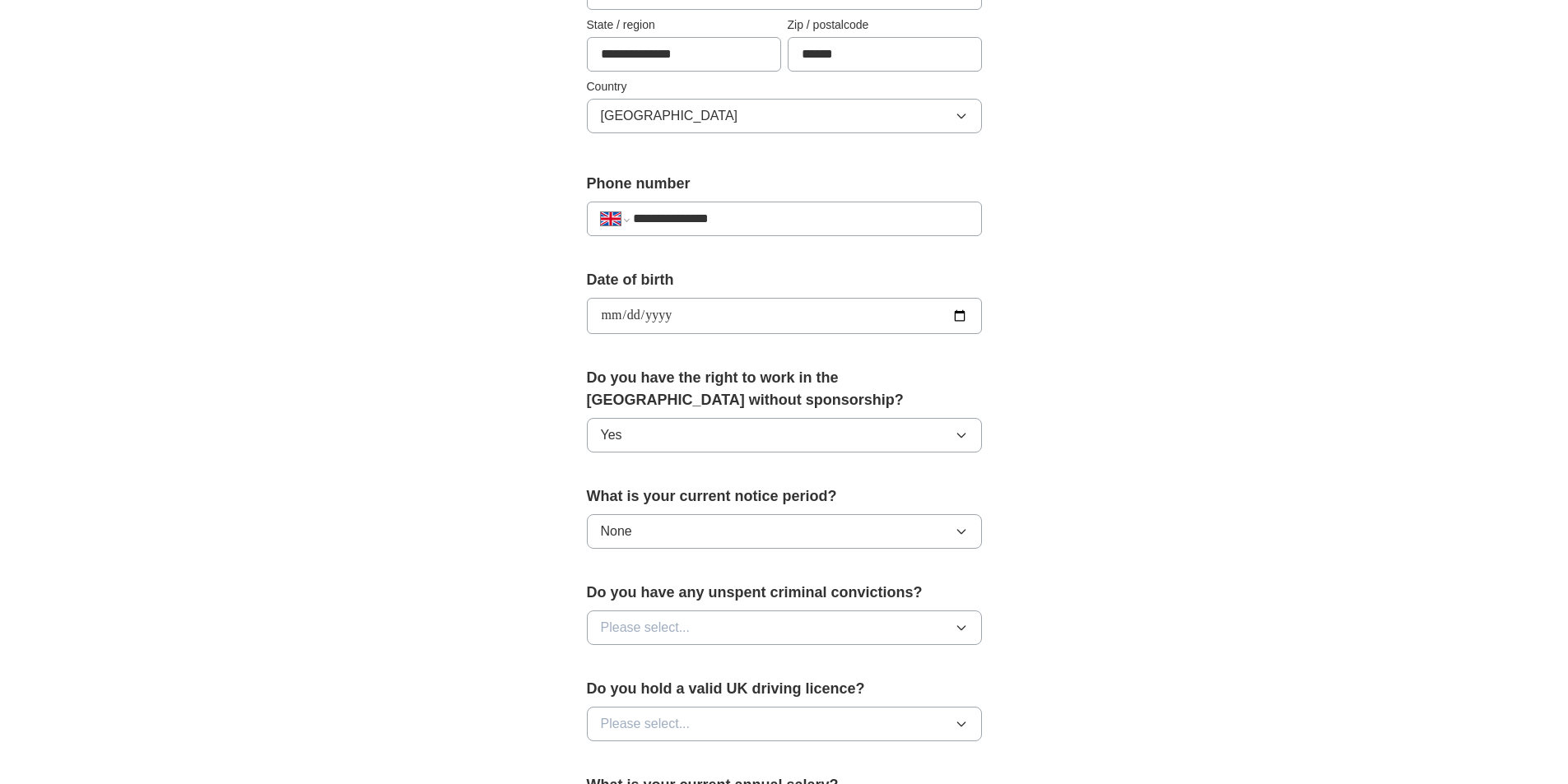
click at [711, 623] on button "Please select..." at bounding box center [784, 627] width 395 height 35
click at [616, 703] on span "No" at bounding box center [608, 699] width 17 height 20
click at [683, 725] on span "Please select..." at bounding box center [645, 724] width 90 height 20
drag, startPoint x: 625, startPoint y: 758, endPoint x: 661, endPoint y: 746, distance: 37.9
click at [625, 758] on div "Yes" at bounding box center [784, 762] width 367 height 20
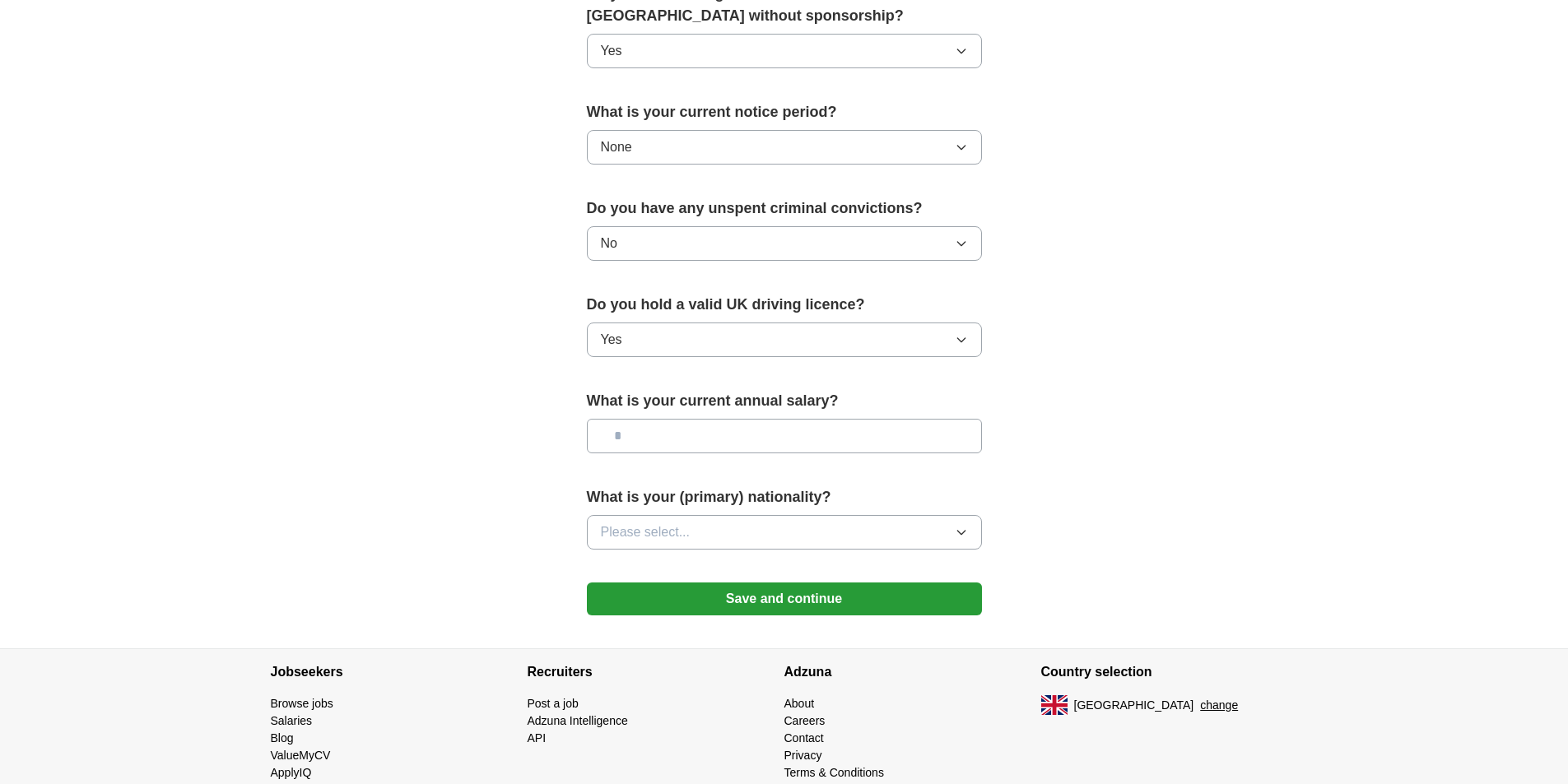
scroll to position [905, 0]
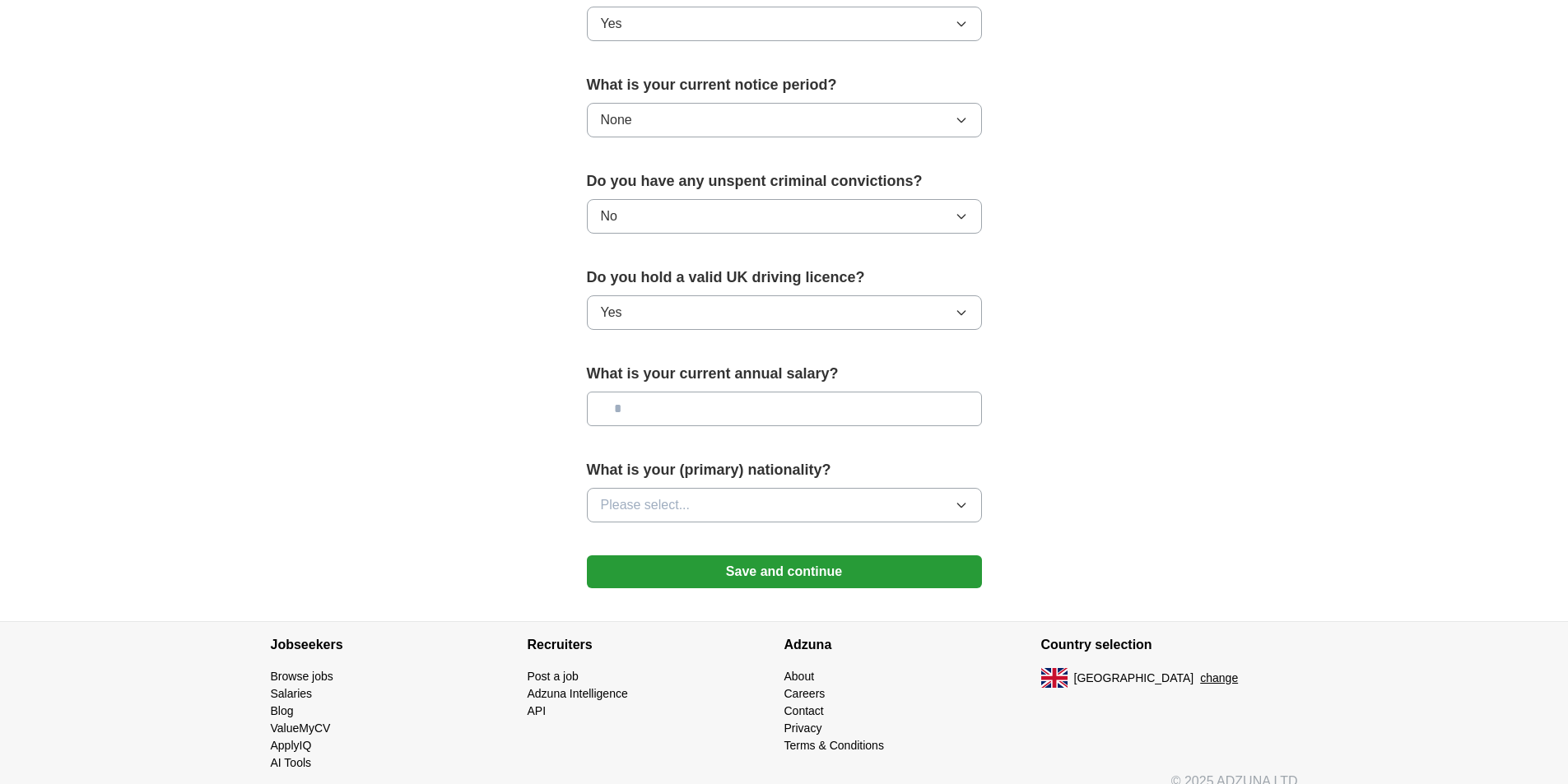
click at [735, 422] on input "text" at bounding box center [784, 409] width 395 height 35
type input "*******"
click at [752, 501] on button "Please select..." at bounding box center [784, 505] width 395 height 35
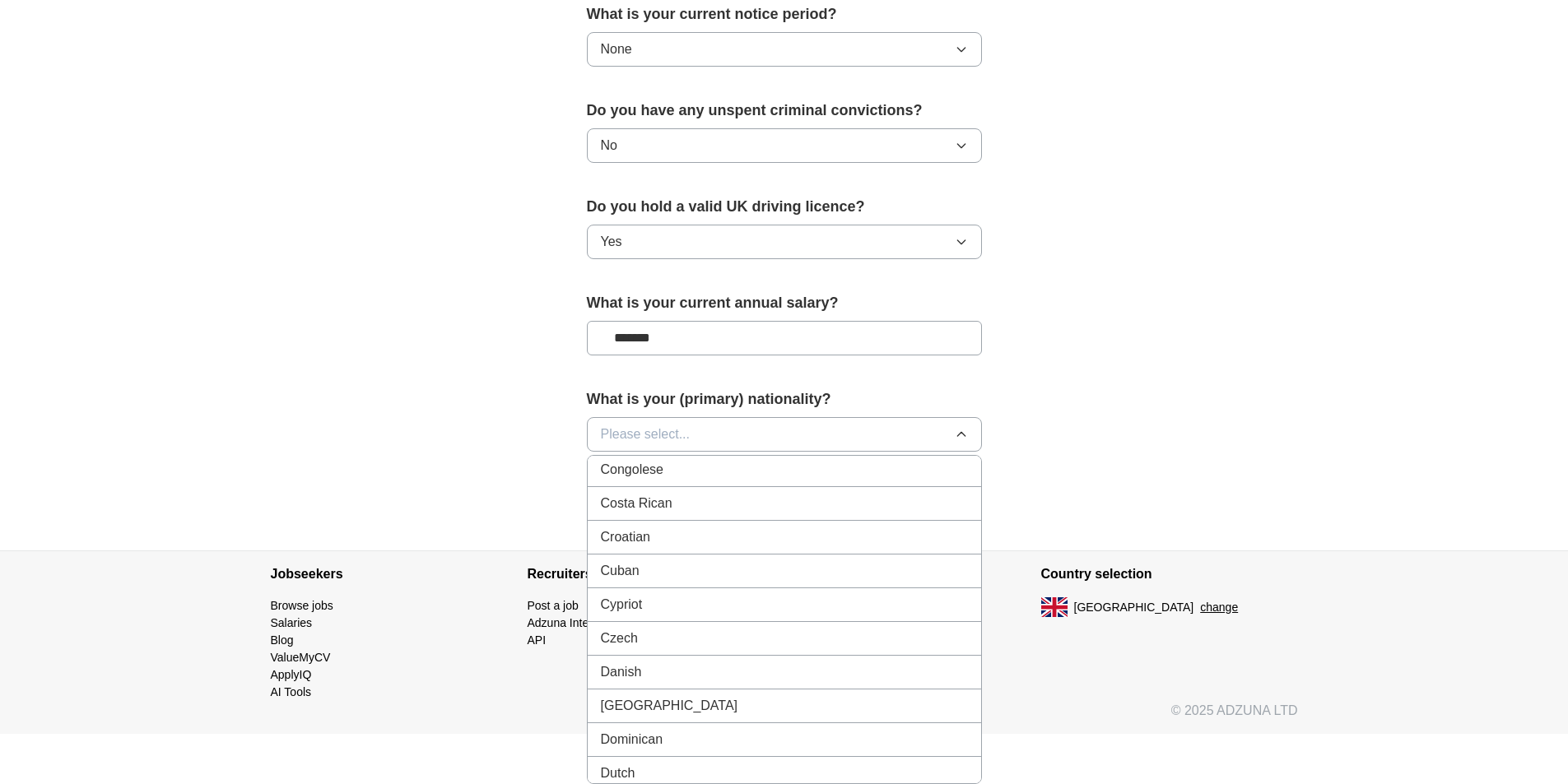
scroll to position [1366, 0]
click at [746, 438] on button "Please select..." at bounding box center [784, 434] width 395 height 35
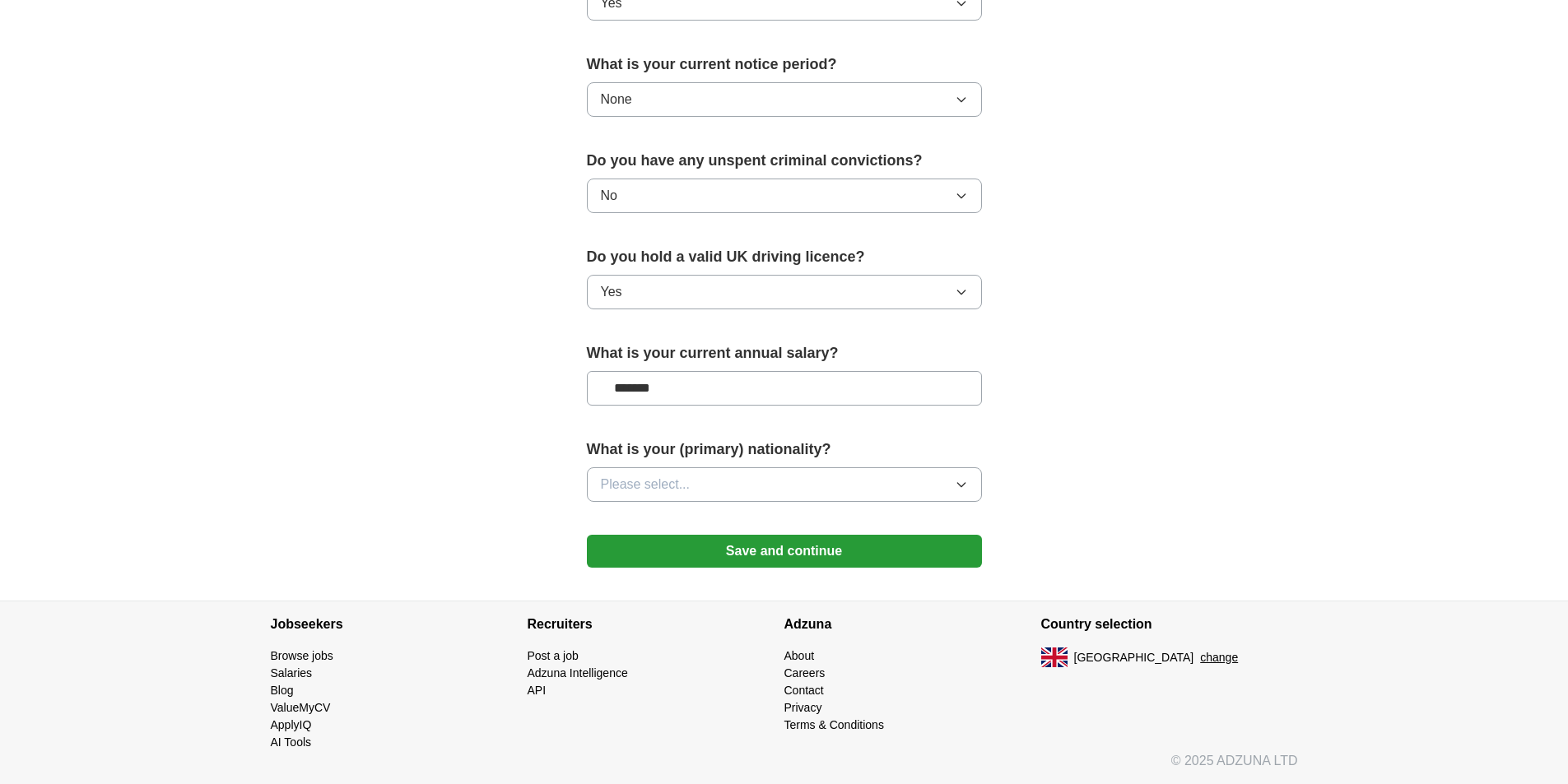
click at [704, 491] on button "Please select..." at bounding box center [784, 484] width 395 height 35
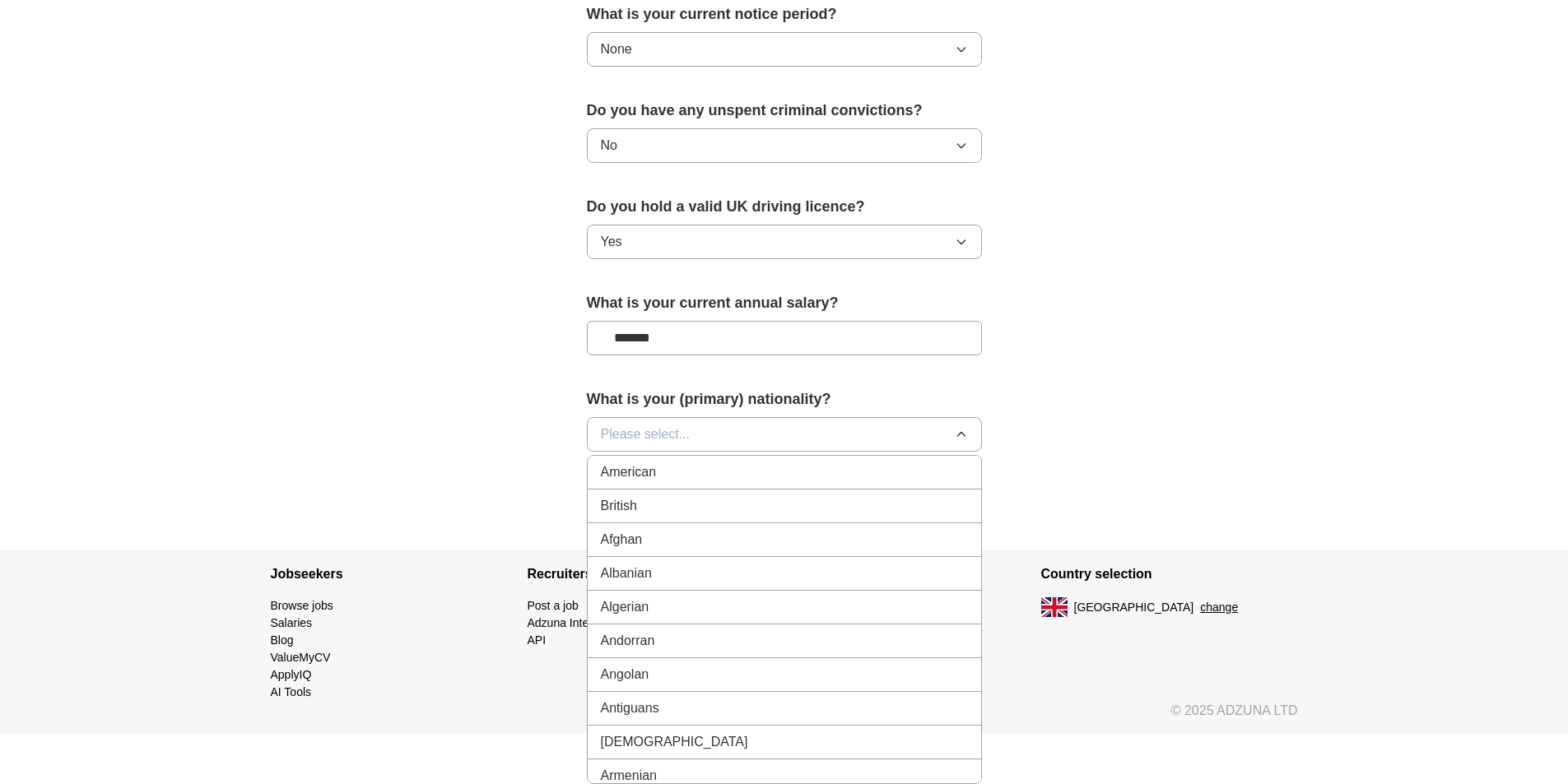
click at [708, 499] on div "British" at bounding box center [784, 507] width 367 height 20
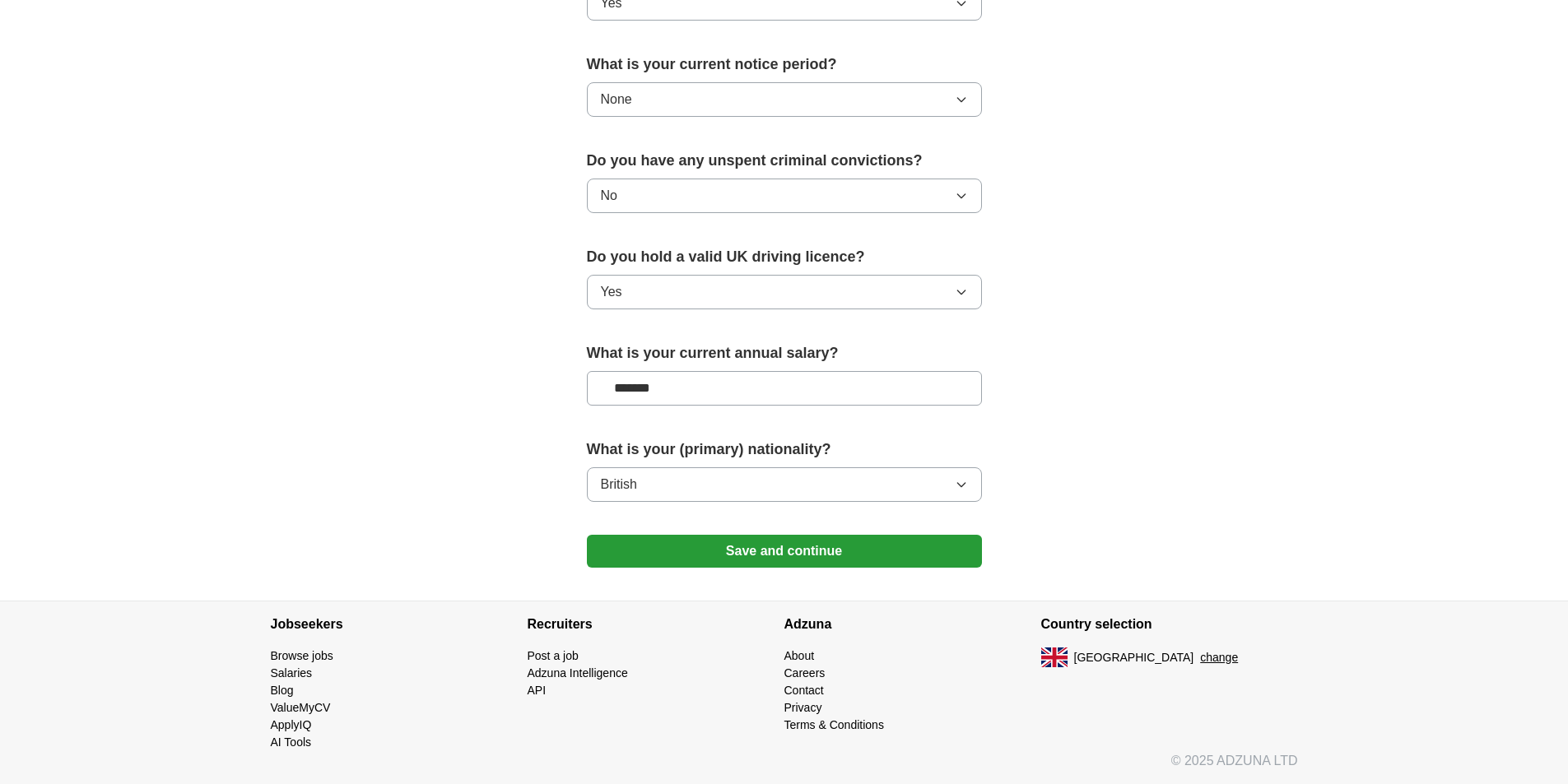
click at [897, 560] on button "Save and continue" at bounding box center [784, 551] width 395 height 33
